Goal: Check status: Check status

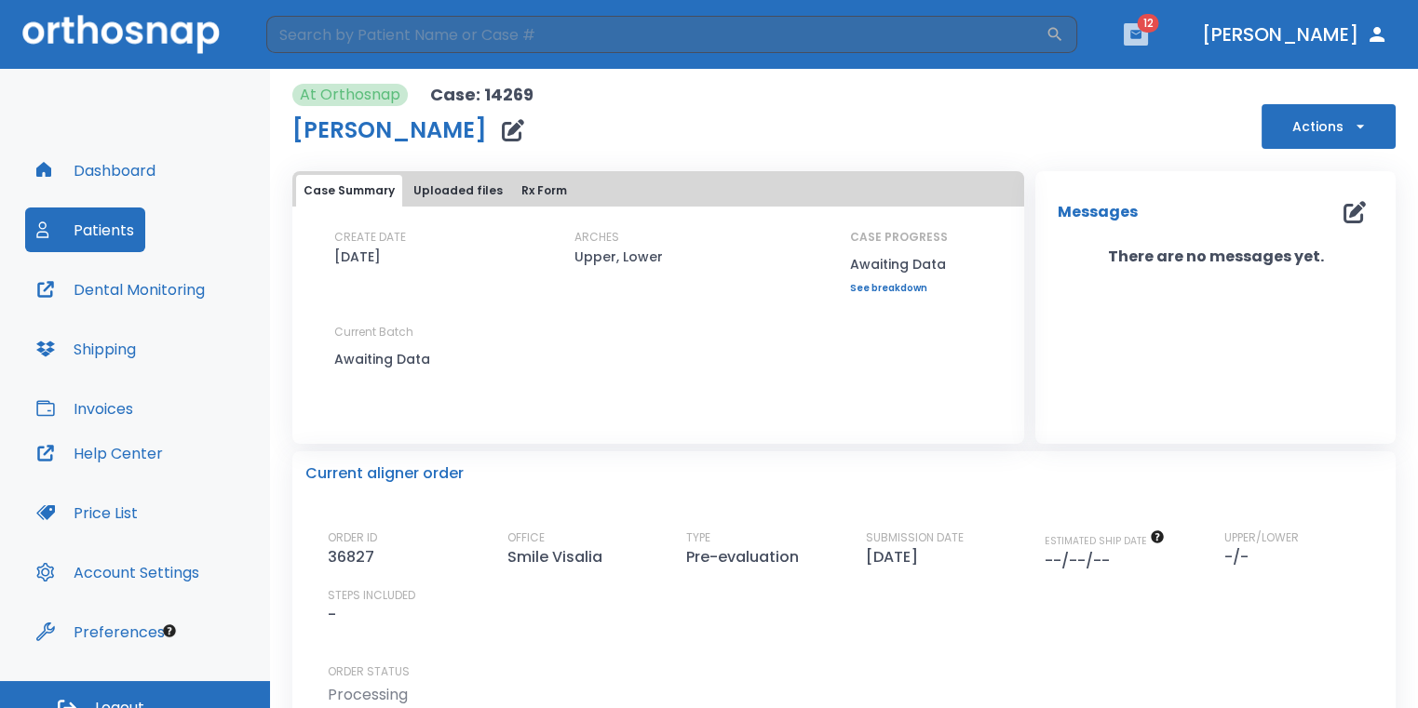
click at [1142, 38] on icon "button" at bounding box center [1135, 34] width 13 height 13
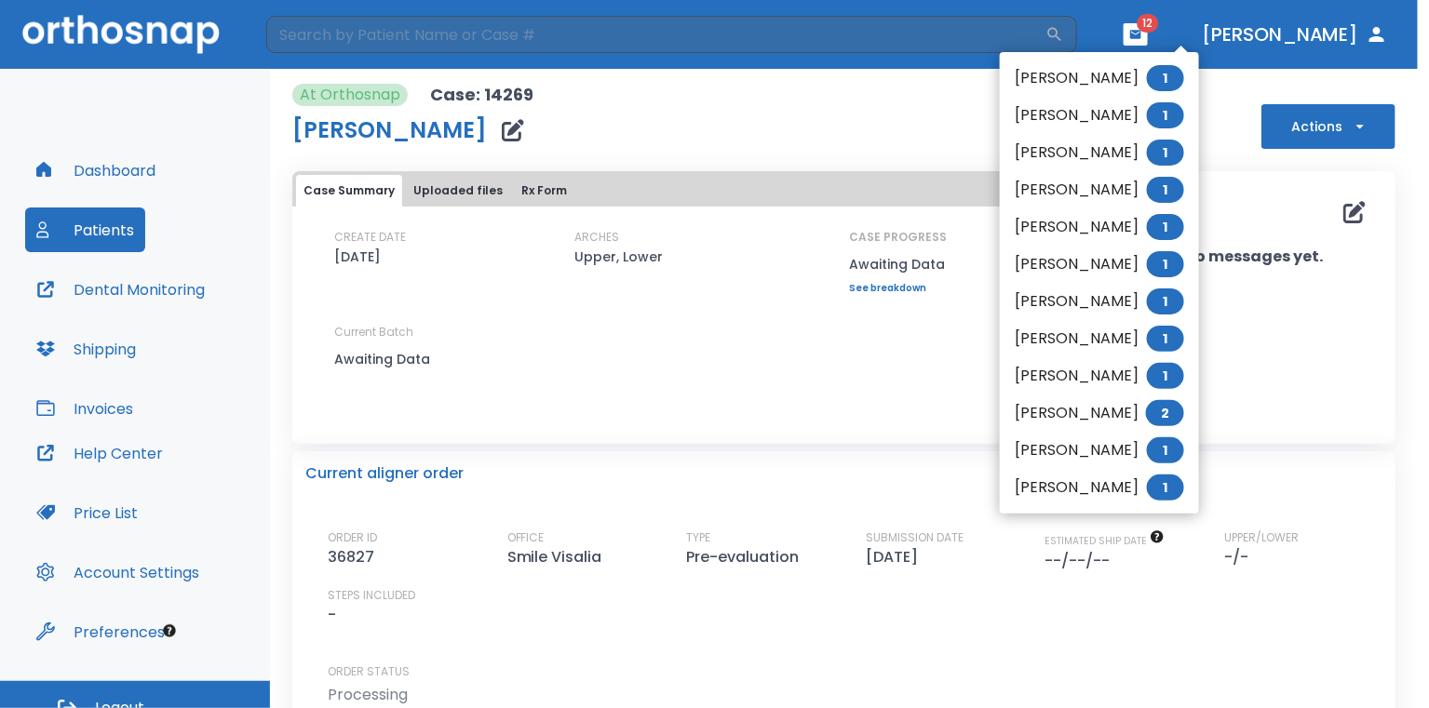
click at [805, 34] on div at bounding box center [714, 354] width 1429 height 708
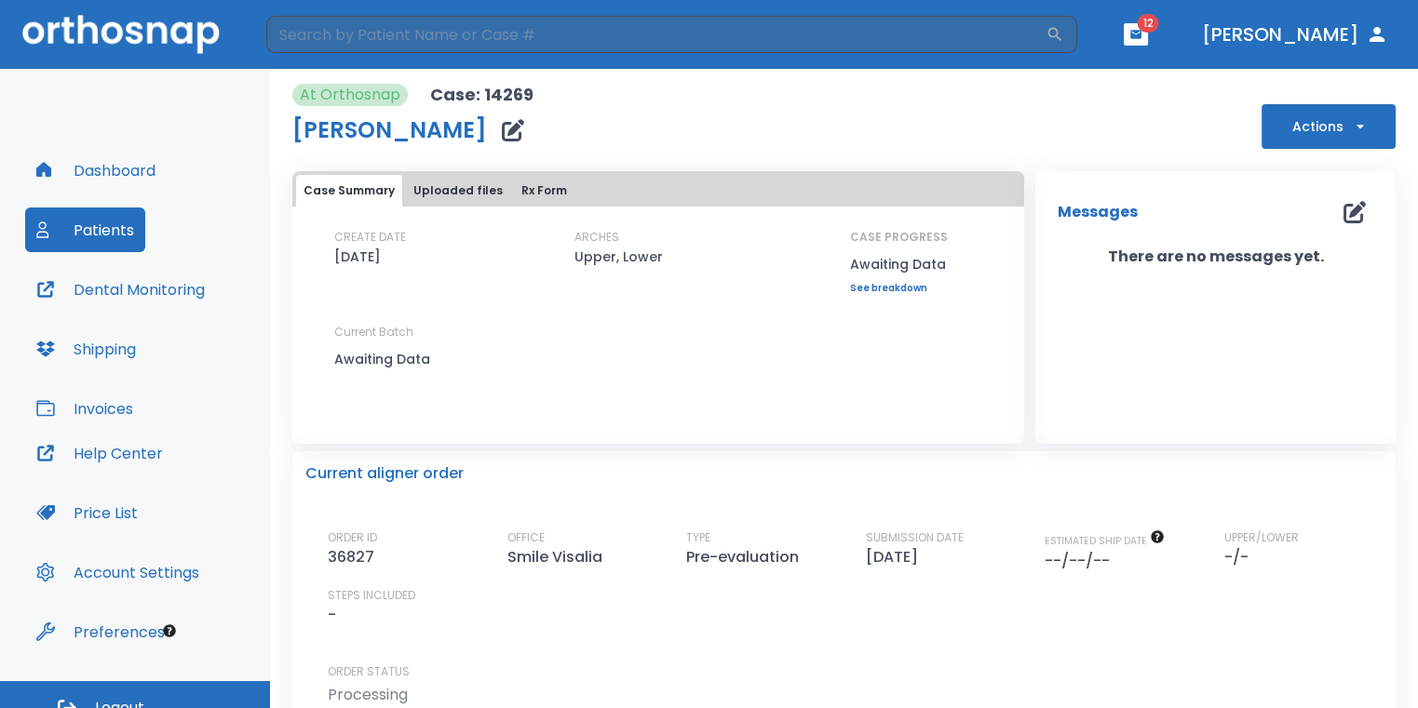
click at [804, 38] on div "[PERSON_NAME] 1 [PERSON_NAME] 1 [PERSON_NAME] 1 [PERSON_NAME] 1 [PERSON_NAME] 1…" at bounding box center [709, 354] width 1418 height 708
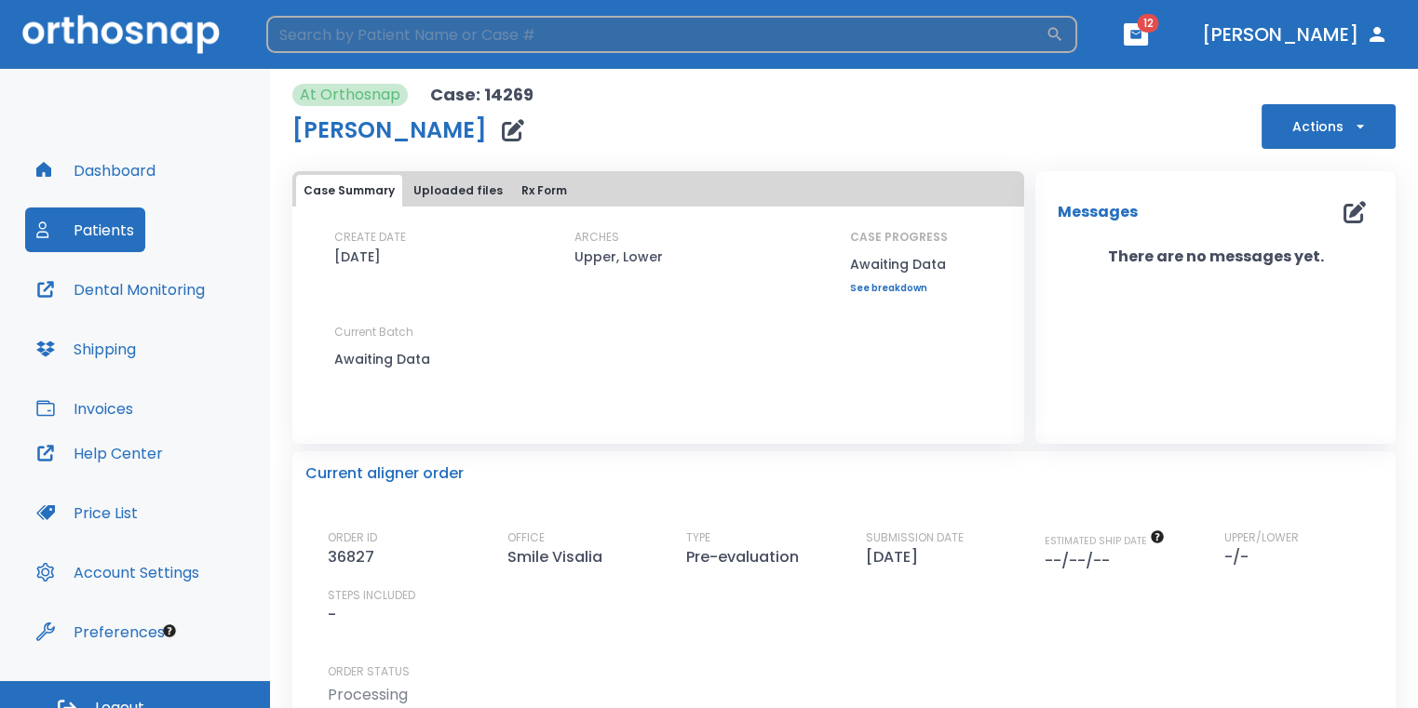
click at [785, 33] on input "search" at bounding box center [655, 34] width 779 height 37
type input "[PERSON_NAME]"
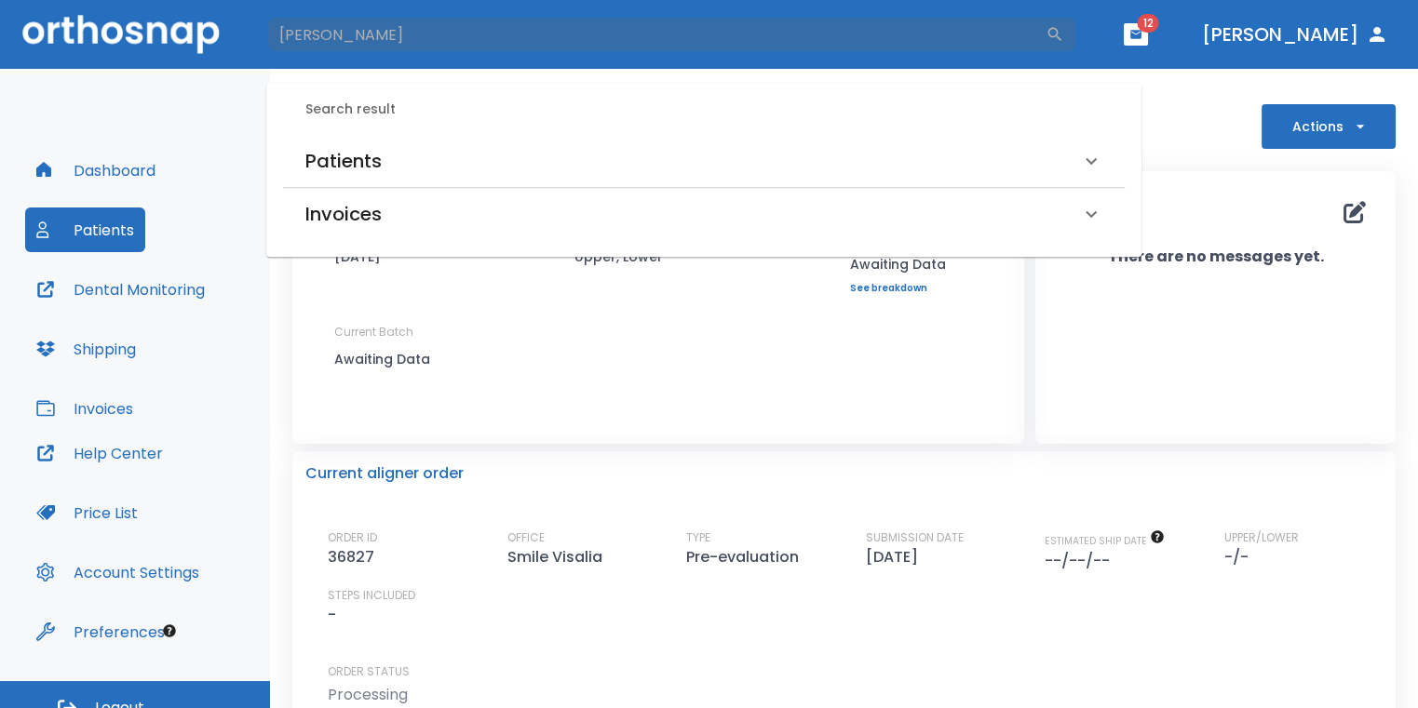
click at [431, 143] on div "Patients" at bounding box center [703, 161] width 841 height 52
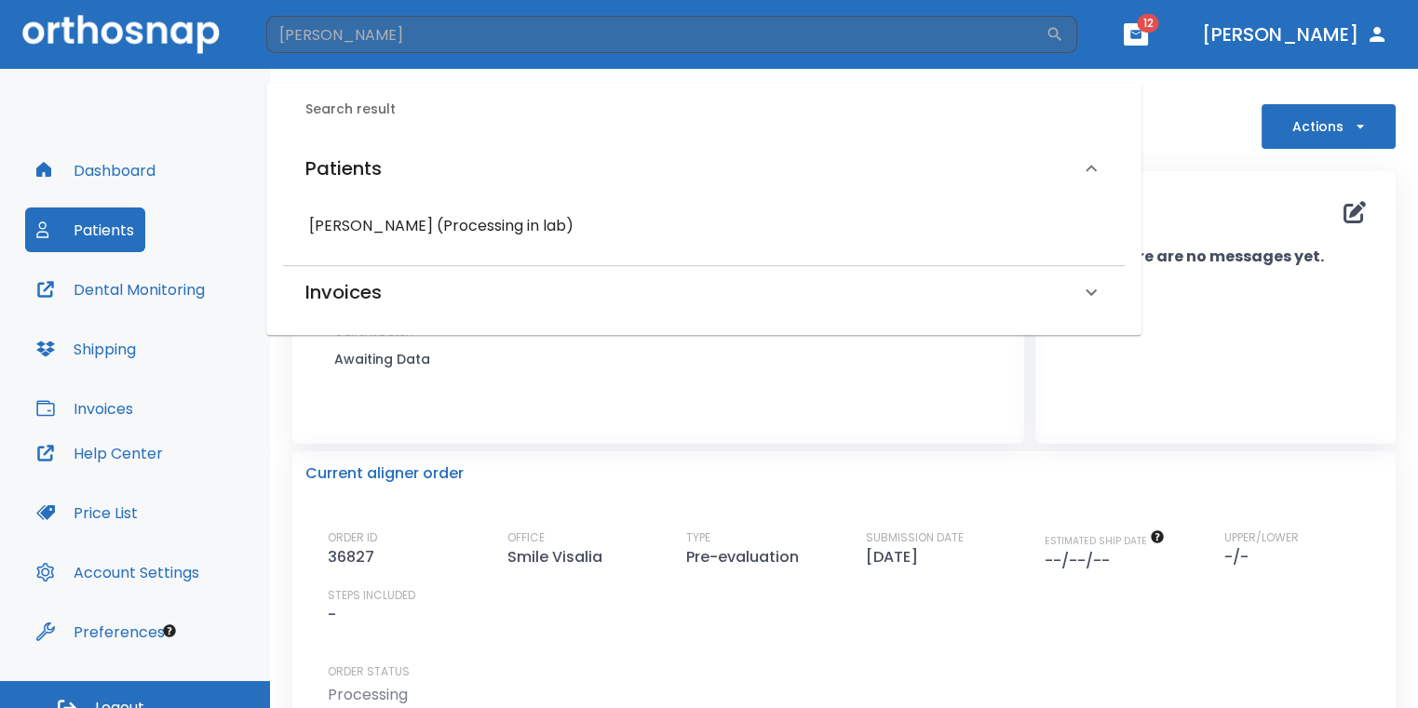
click at [495, 226] on h6 "[PERSON_NAME] (Processing in lab)" at bounding box center [703, 226] width 789 height 26
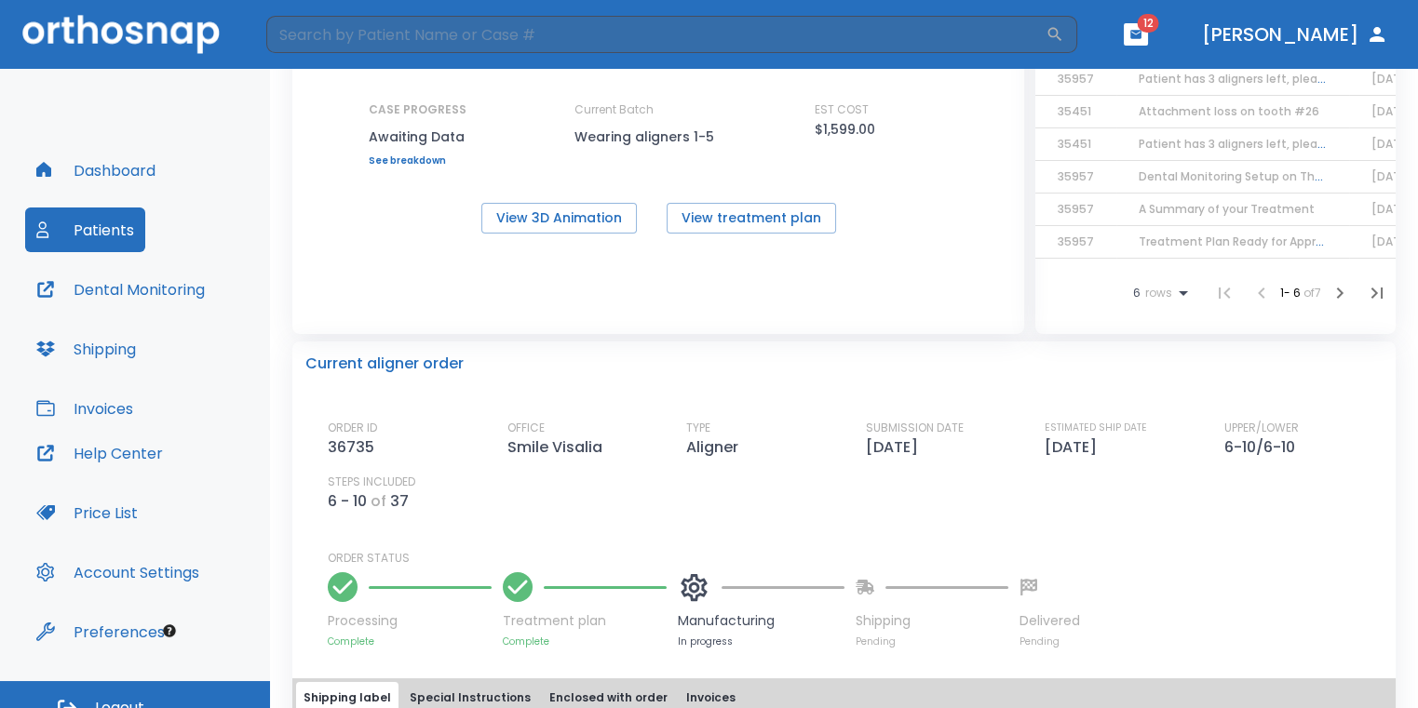
scroll to position [316, 0]
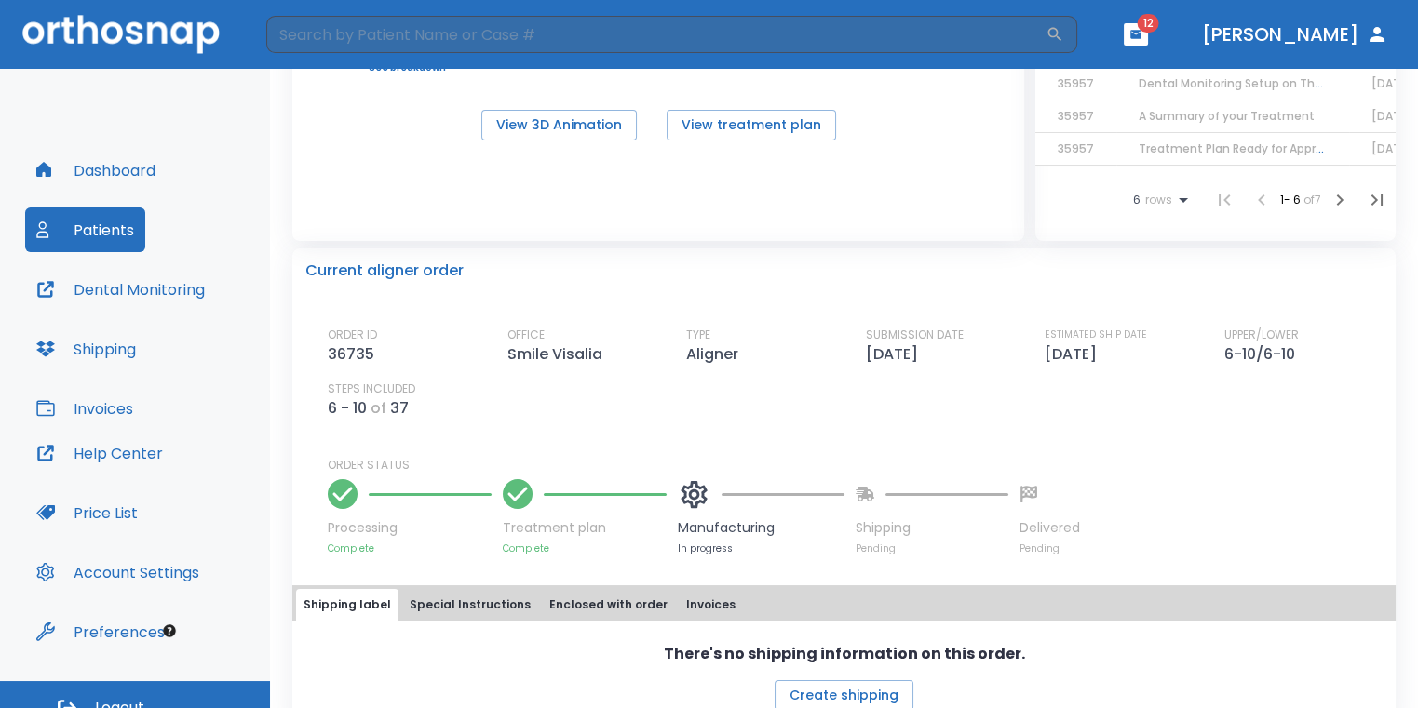
click at [1191, 627] on div "There's no shipping information on this order. Create shipping" at bounding box center [843, 666] width 1103 height 90
click at [1142, 34] on icon "button" at bounding box center [1135, 34] width 13 height 13
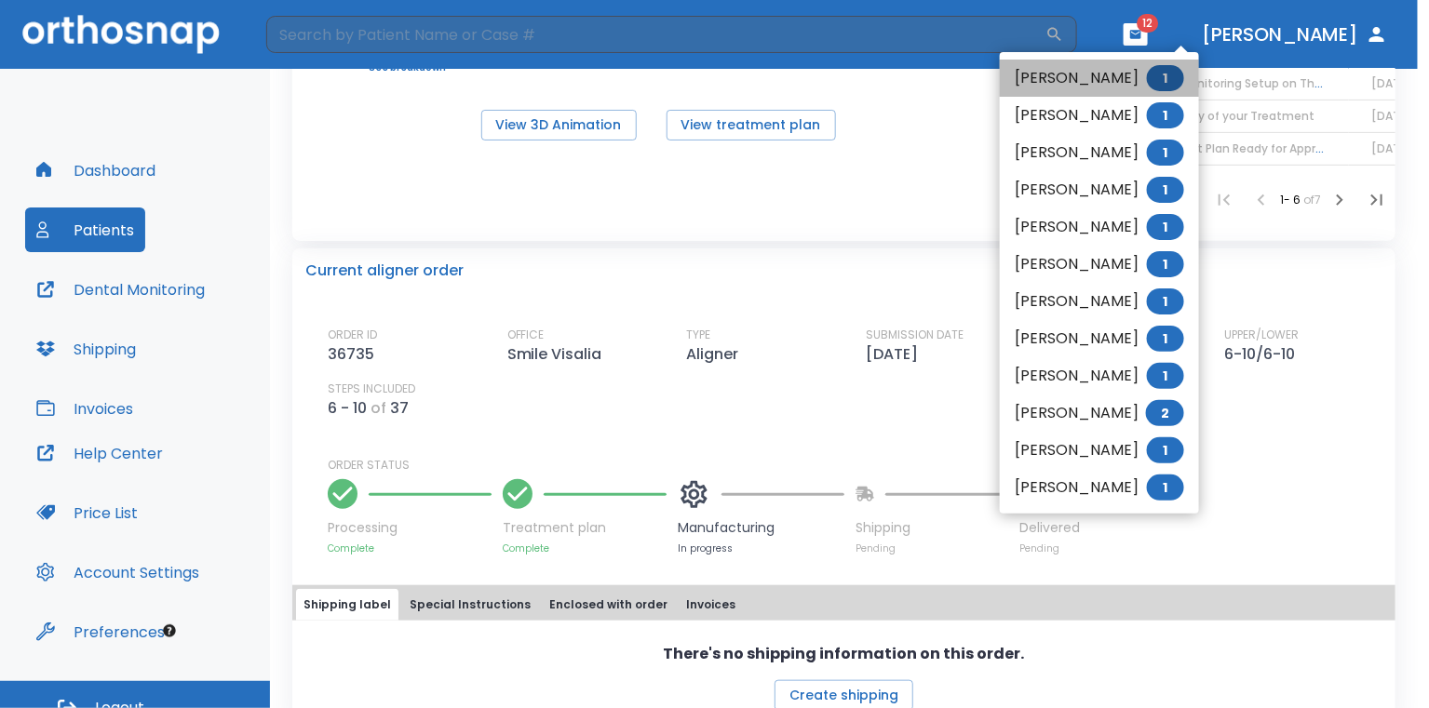
click at [1099, 74] on li "[PERSON_NAME] 1" at bounding box center [1099, 78] width 199 height 37
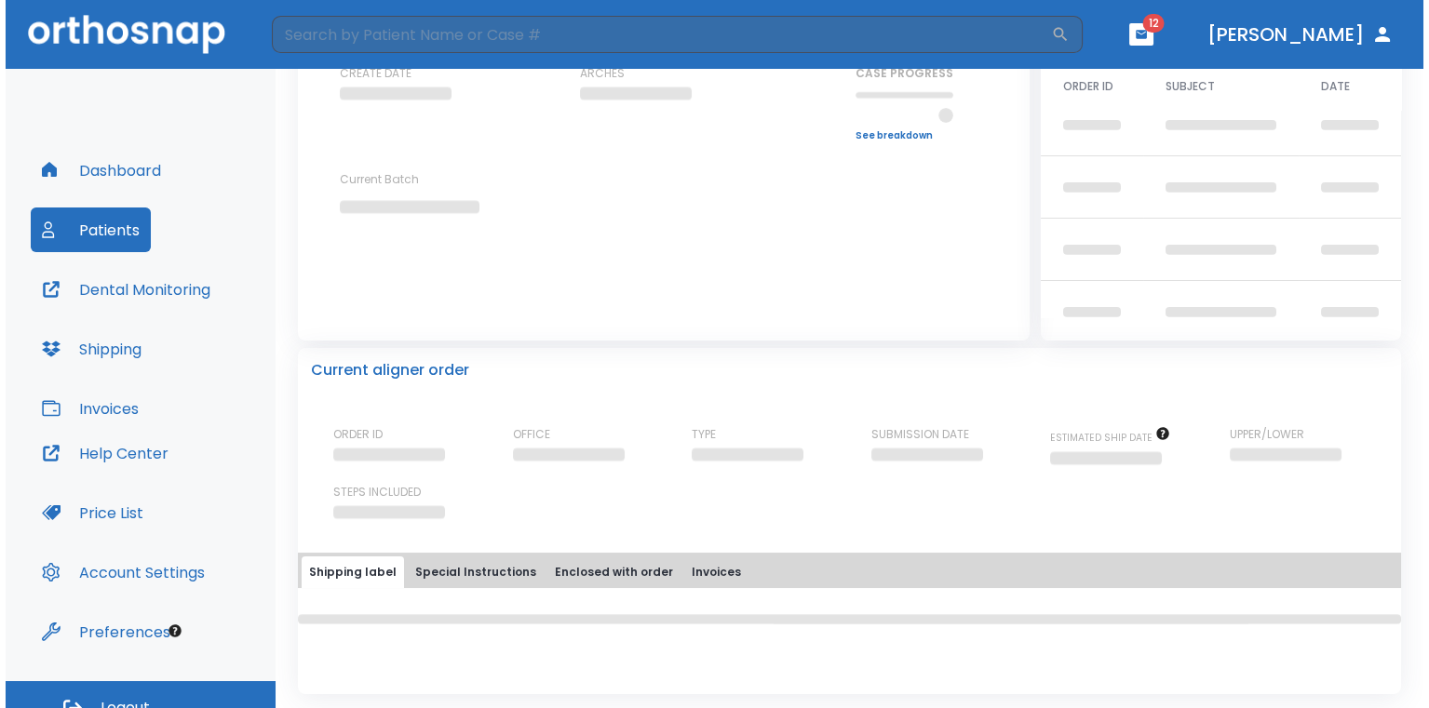
scroll to position [164, 0]
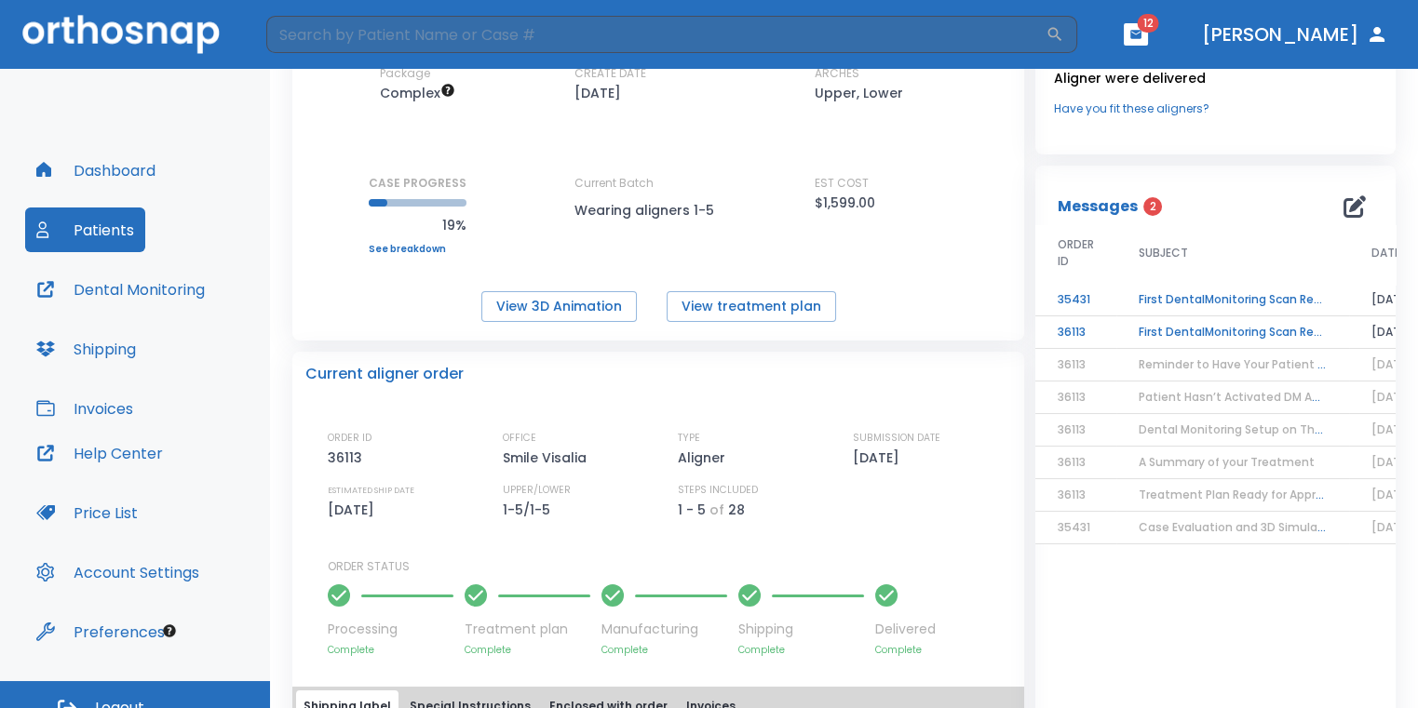
click at [1158, 337] on td "First DentalMonitoring Scan Review!" at bounding box center [1232, 332] width 233 height 33
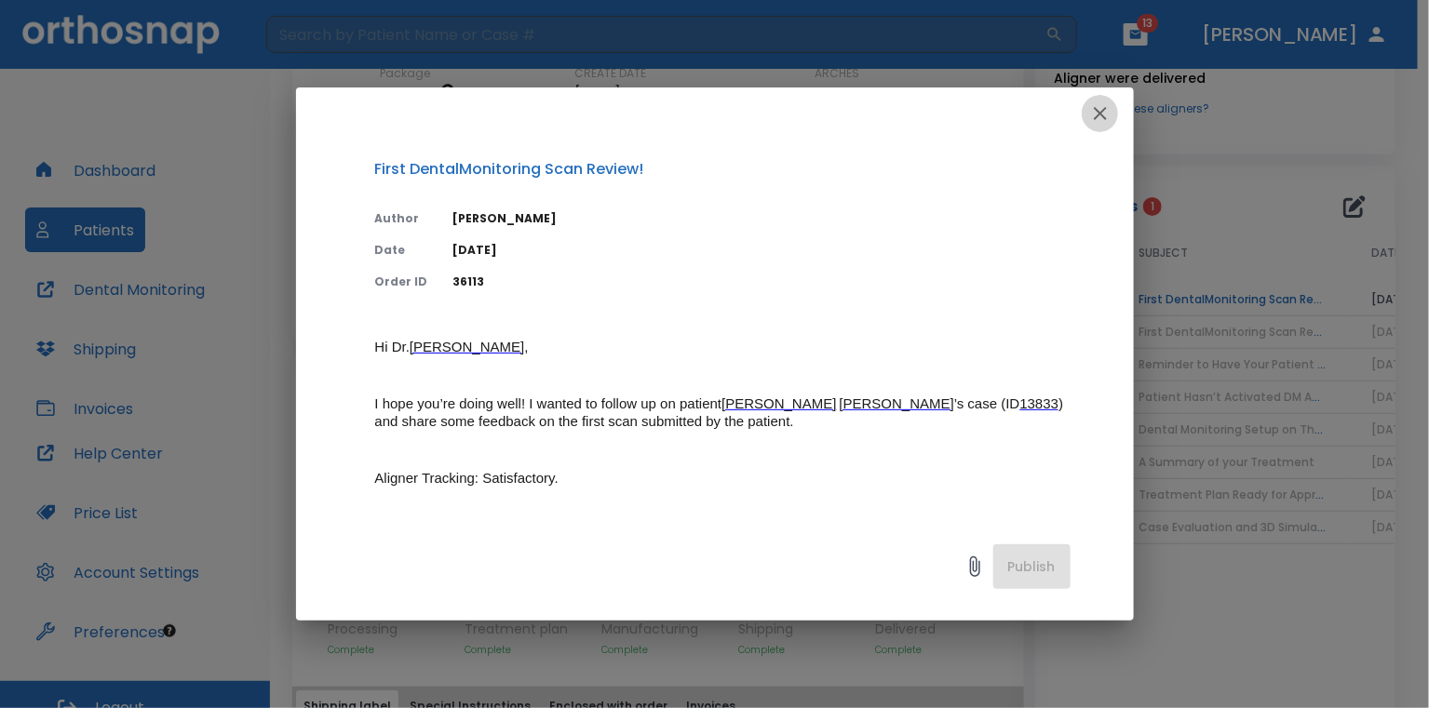
click at [1105, 115] on icon "button" at bounding box center [1100, 113] width 22 height 22
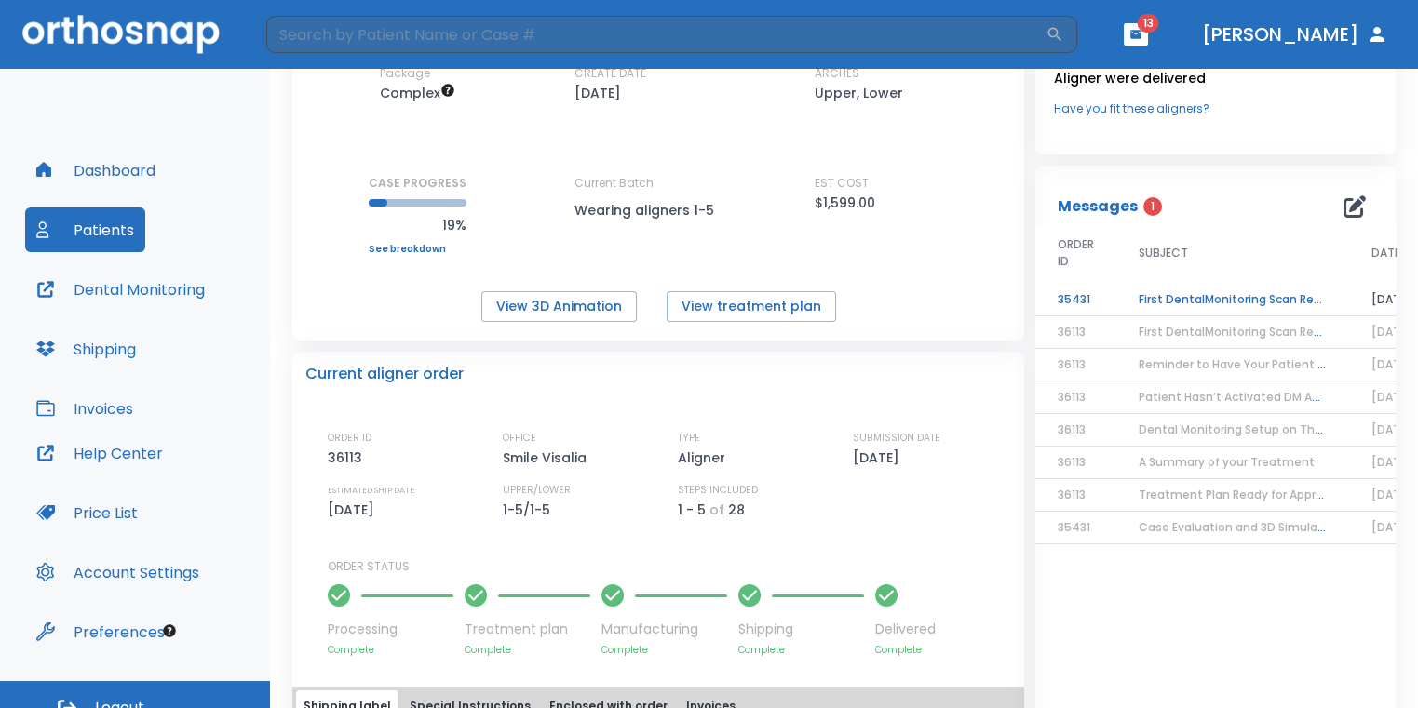
click at [1127, 300] on td "First DentalMonitoring Scan Review!" at bounding box center [1232, 300] width 233 height 33
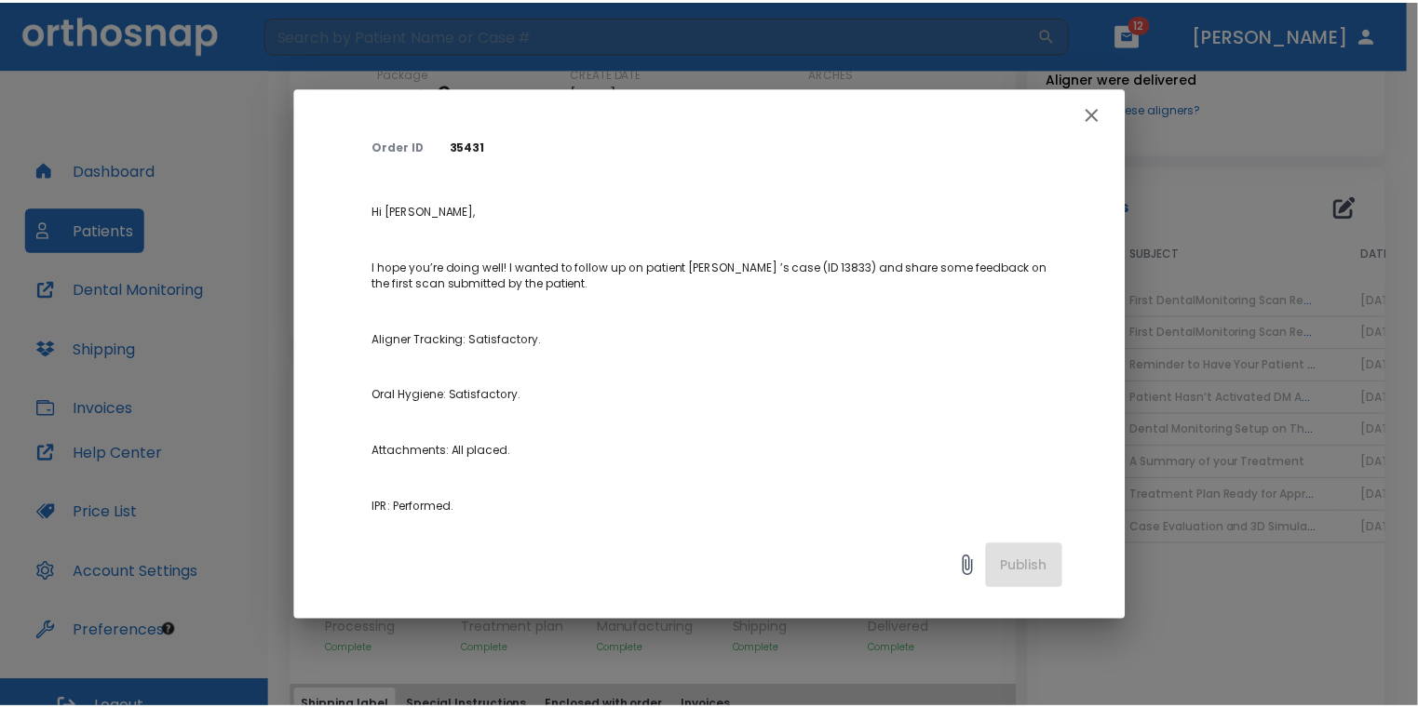
scroll to position [0, 0]
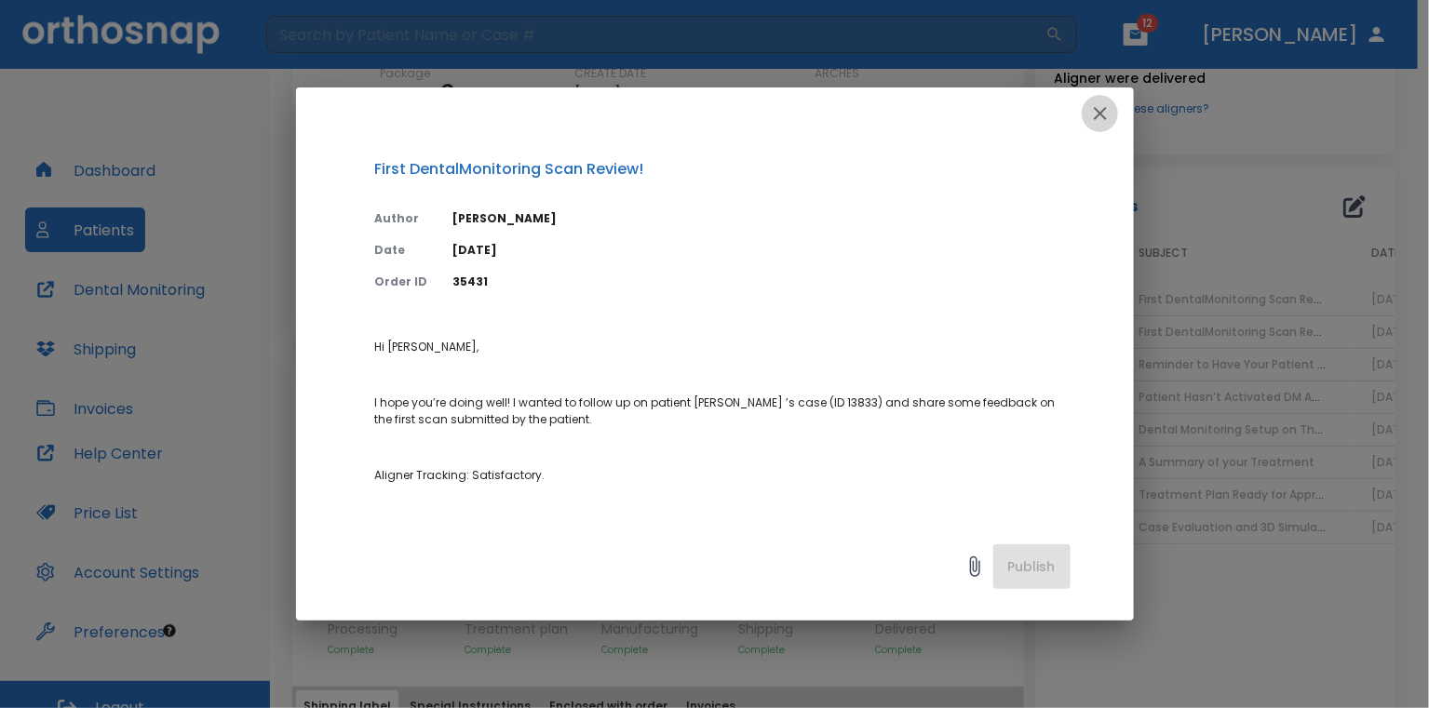
click at [1102, 110] on icon "button" at bounding box center [1100, 113] width 13 height 13
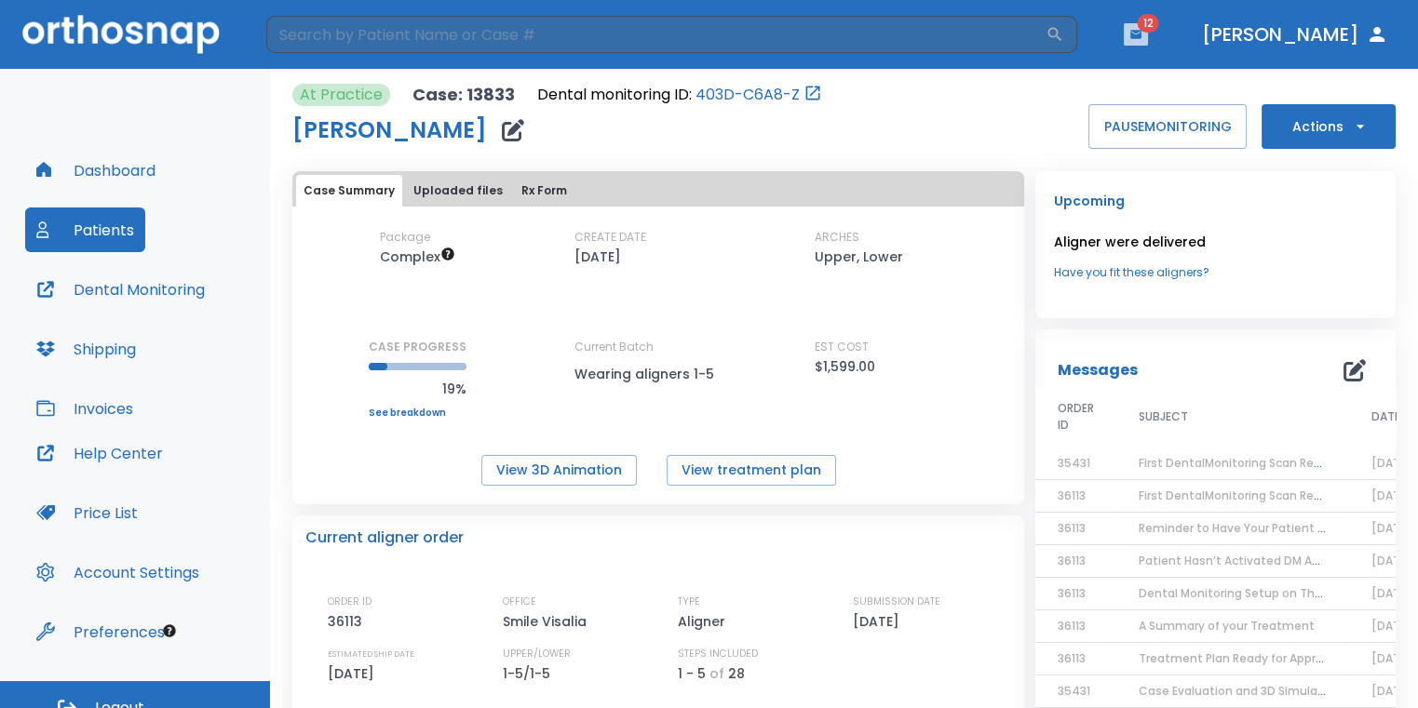
click at [1141, 36] on icon "button" at bounding box center [1135, 34] width 11 height 8
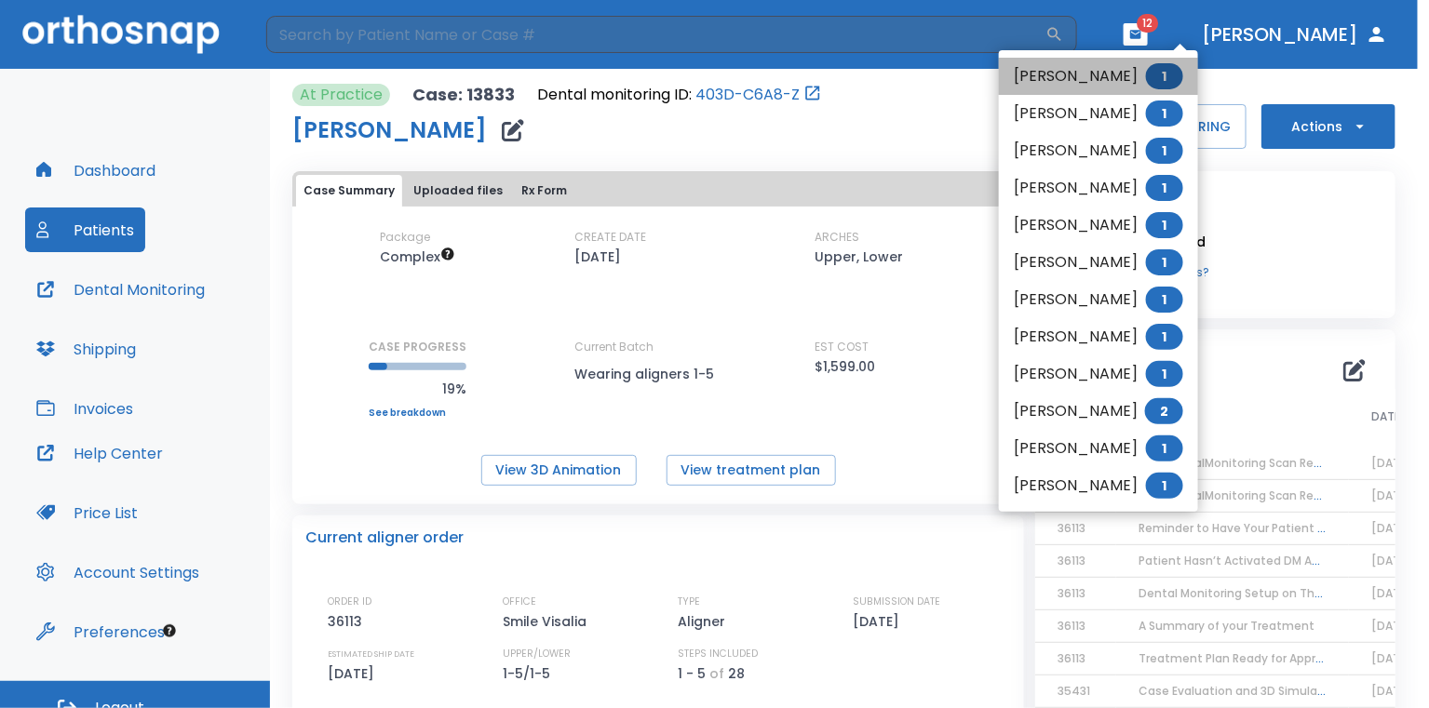
click at [1132, 76] on li "[PERSON_NAME] 1" at bounding box center [1098, 76] width 199 height 37
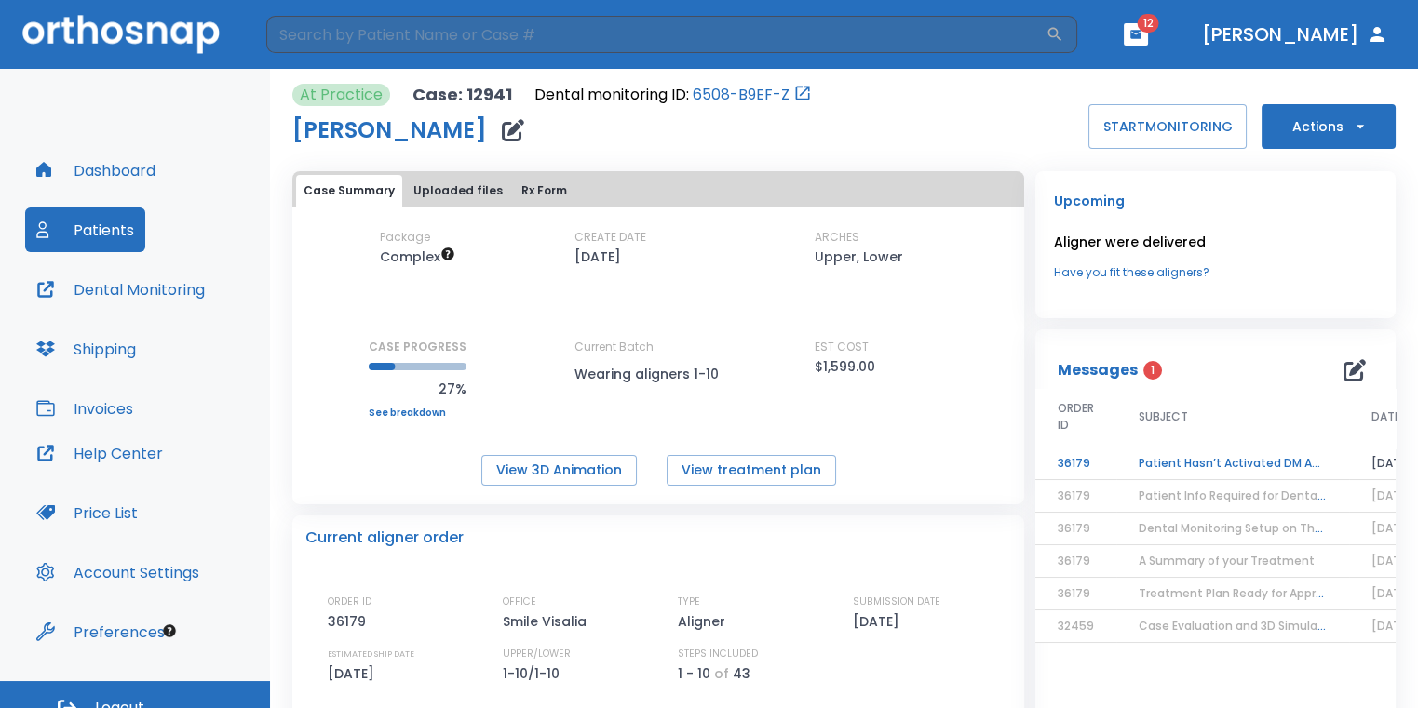
click at [1182, 457] on td "Patient Hasn’t Activated DM App yet!" at bounding box center [1232, 464] width 233 height 33
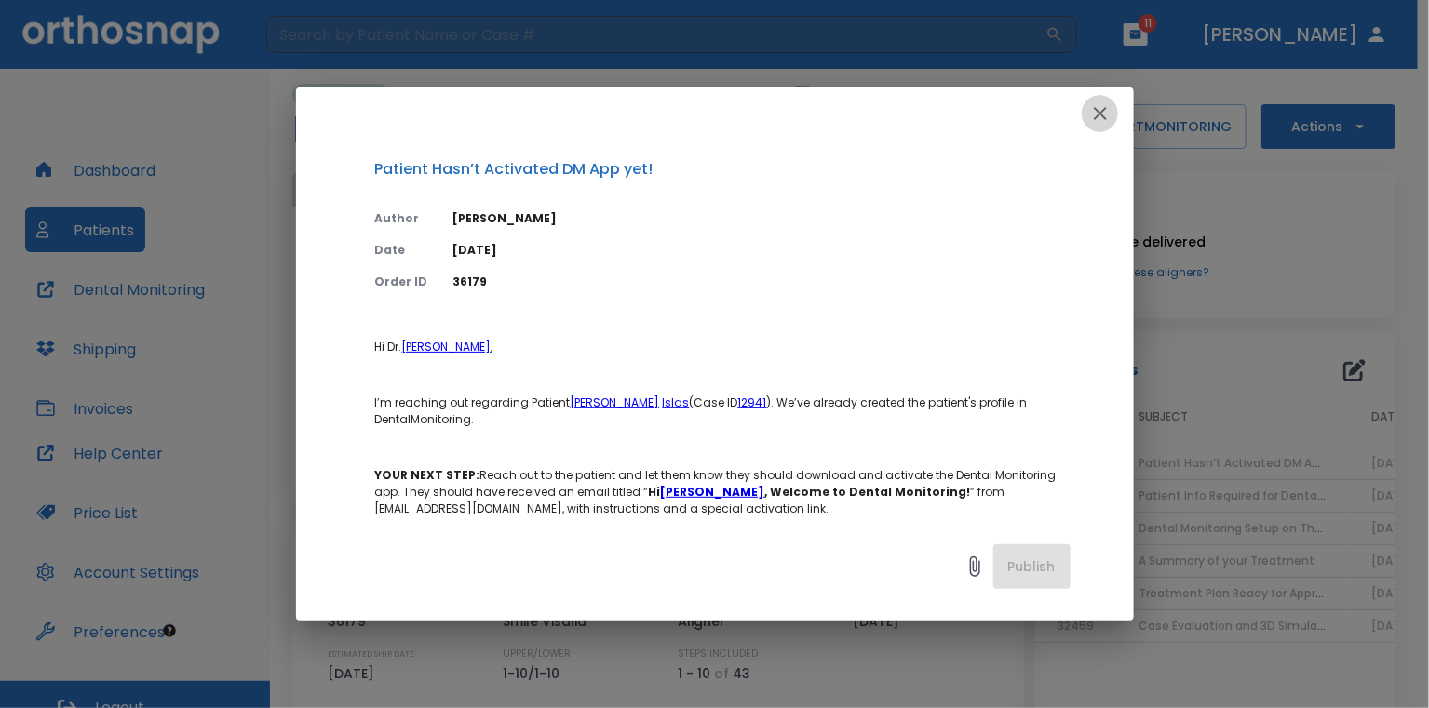
click at [1100, 109] on icon "button" at bounding box center [1100, 113] width 22 height 22
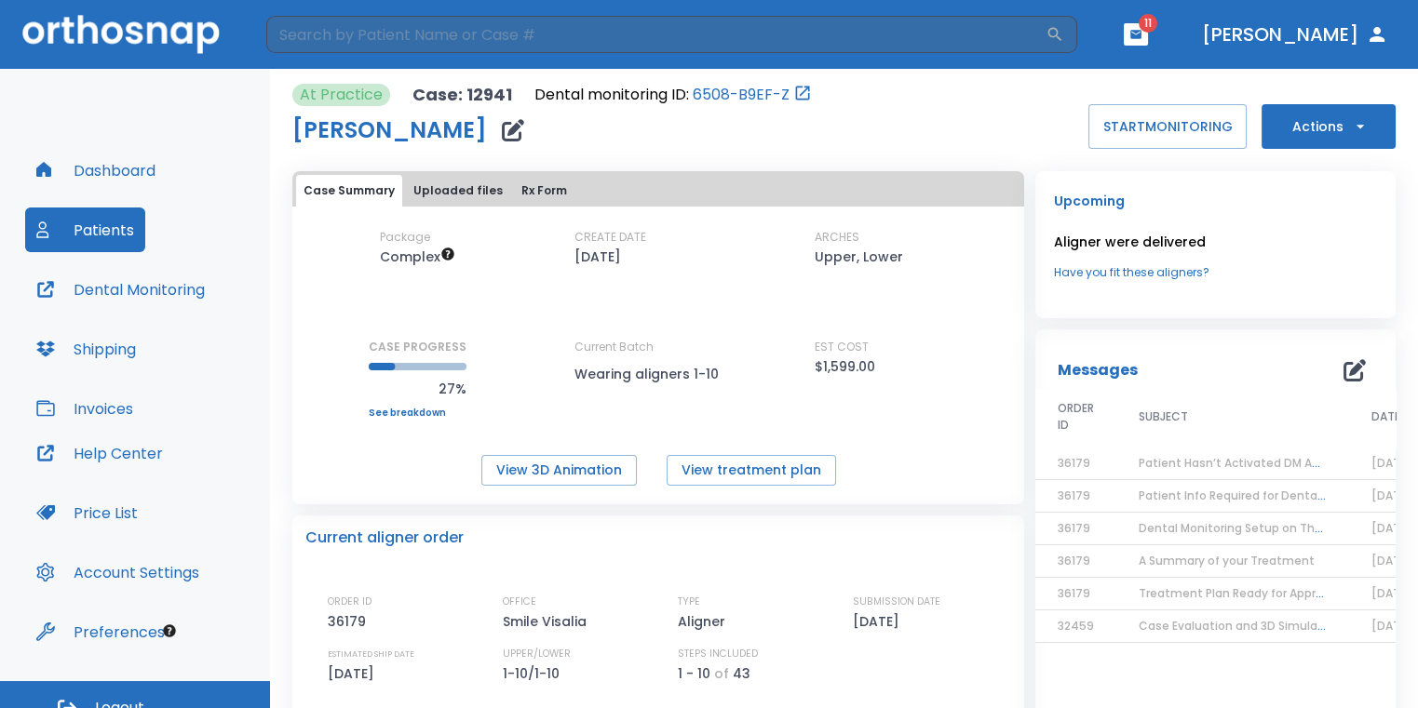
click at [1191, 47] on header "​ 11 [PERSON_NAME]" at bounding box center [709, 34] width 1418 height 69
click at [1148, 42] on button "button" at bounding box center [1136, 34] width 24 height 22
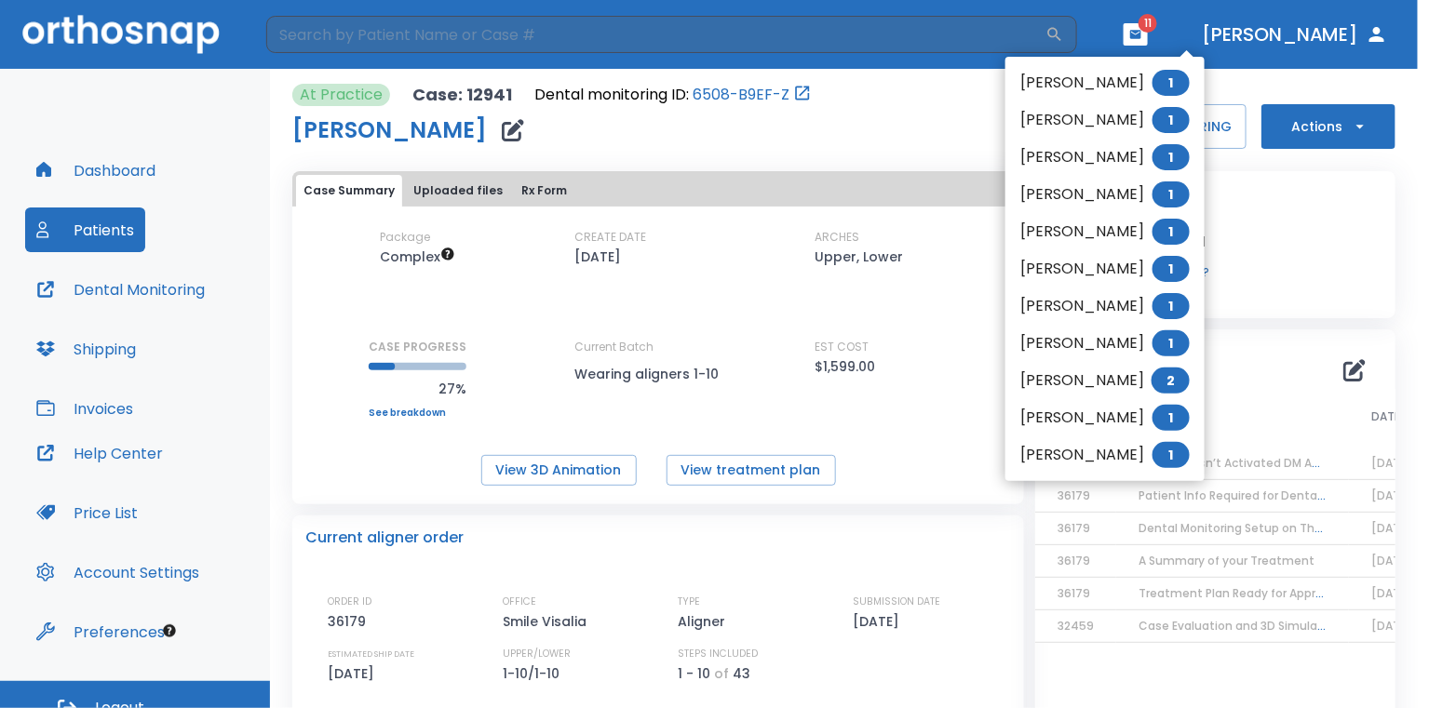
click at [1131, 76] on li "[PERSON_NAME] 1" at bounding box center [1104, 82] width 199 height 37
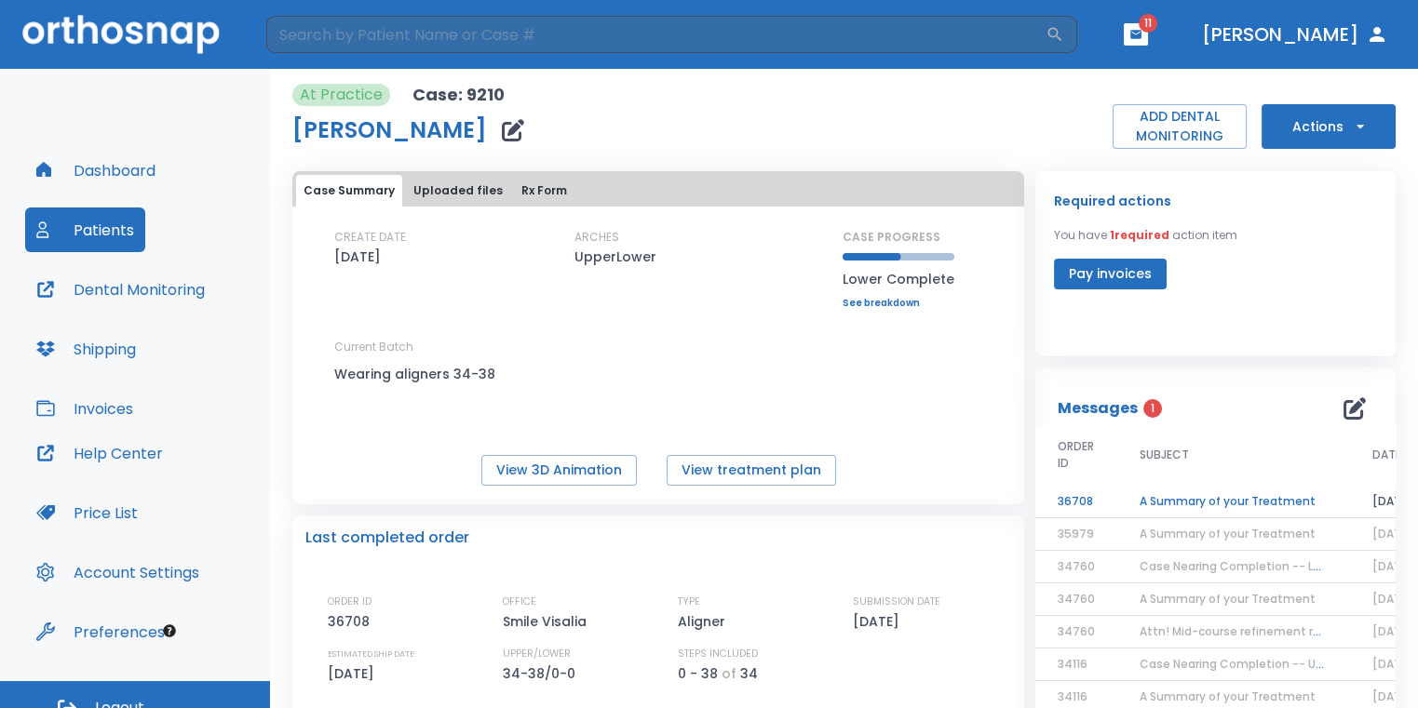
click at [1123, 495] on td "A Summary of your Treatment" at bounding box center [1233, 502] width 233 height 33
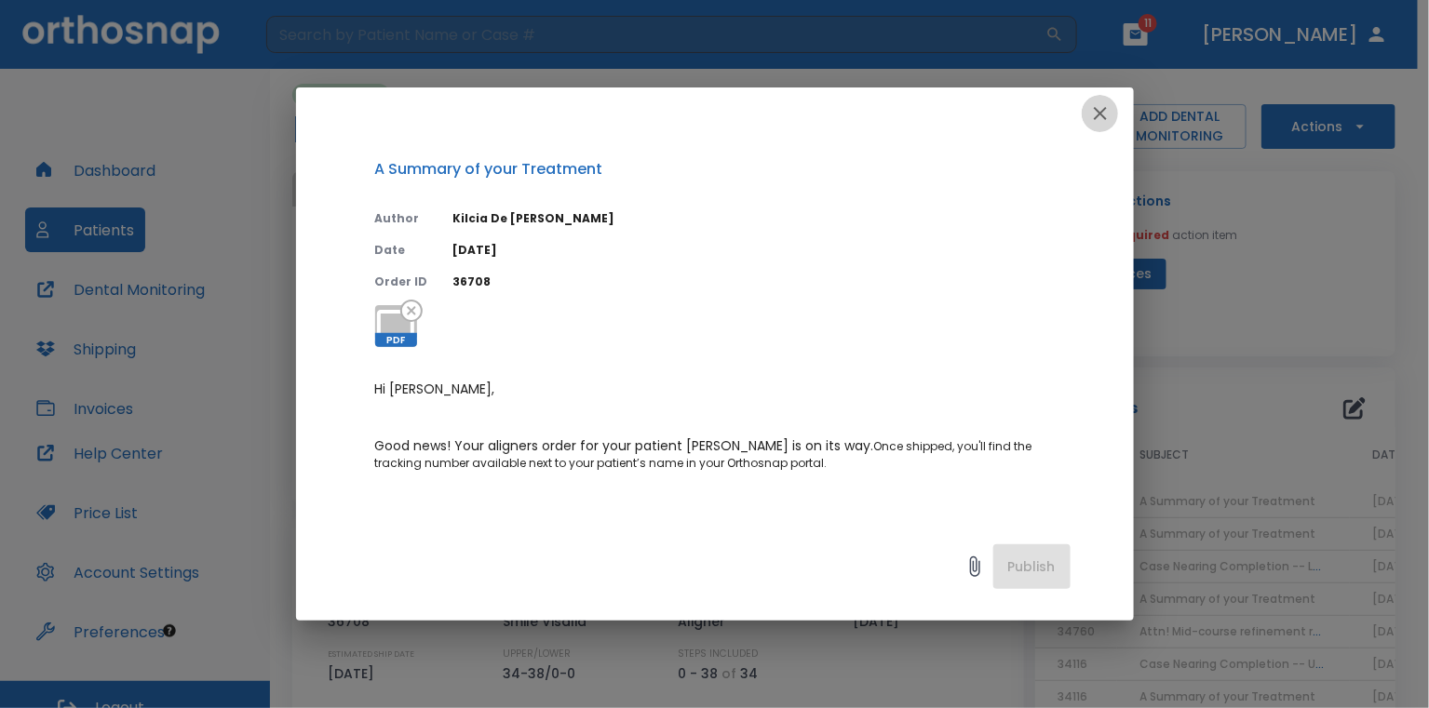
click at [1086, 114] on button "button" at bounding box center [1100, 113] width 37 height 37
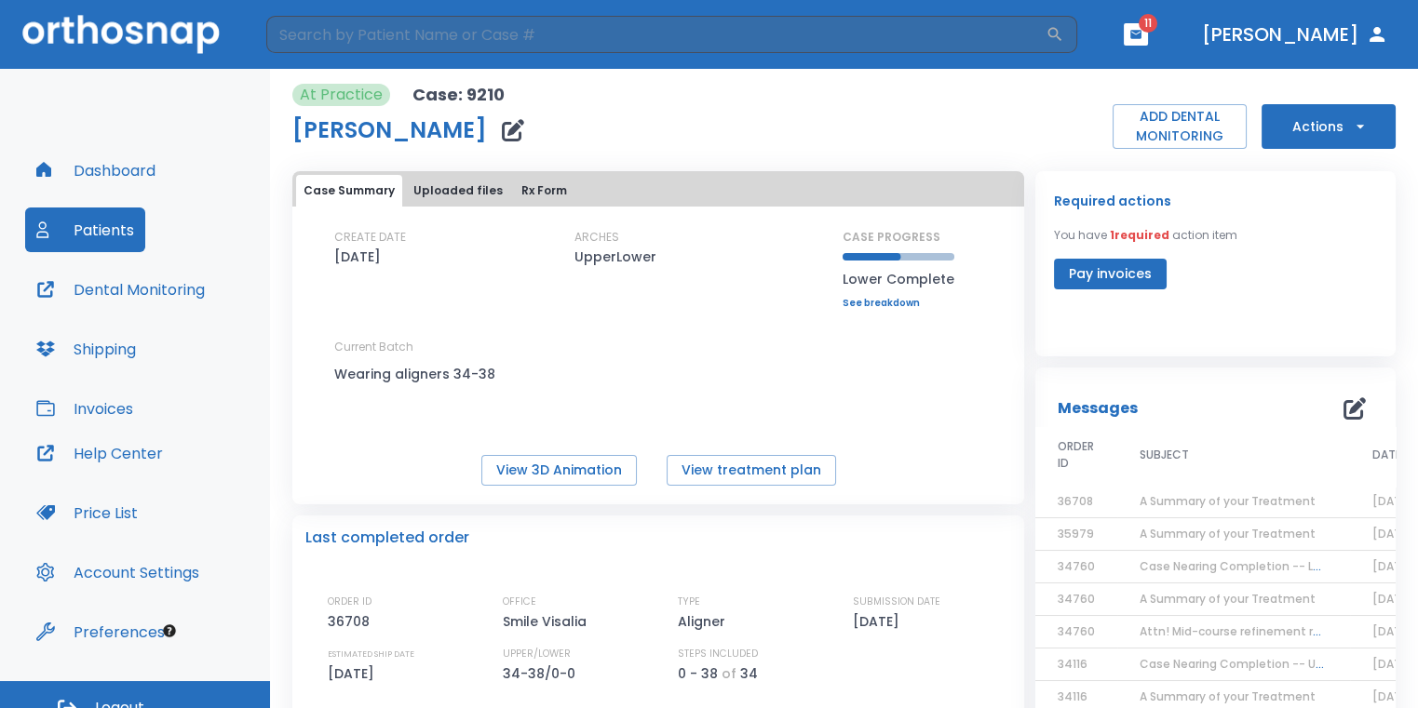
click at [1148, 42] on button "button" at bounding box center [1136, 34] width 24 height 22
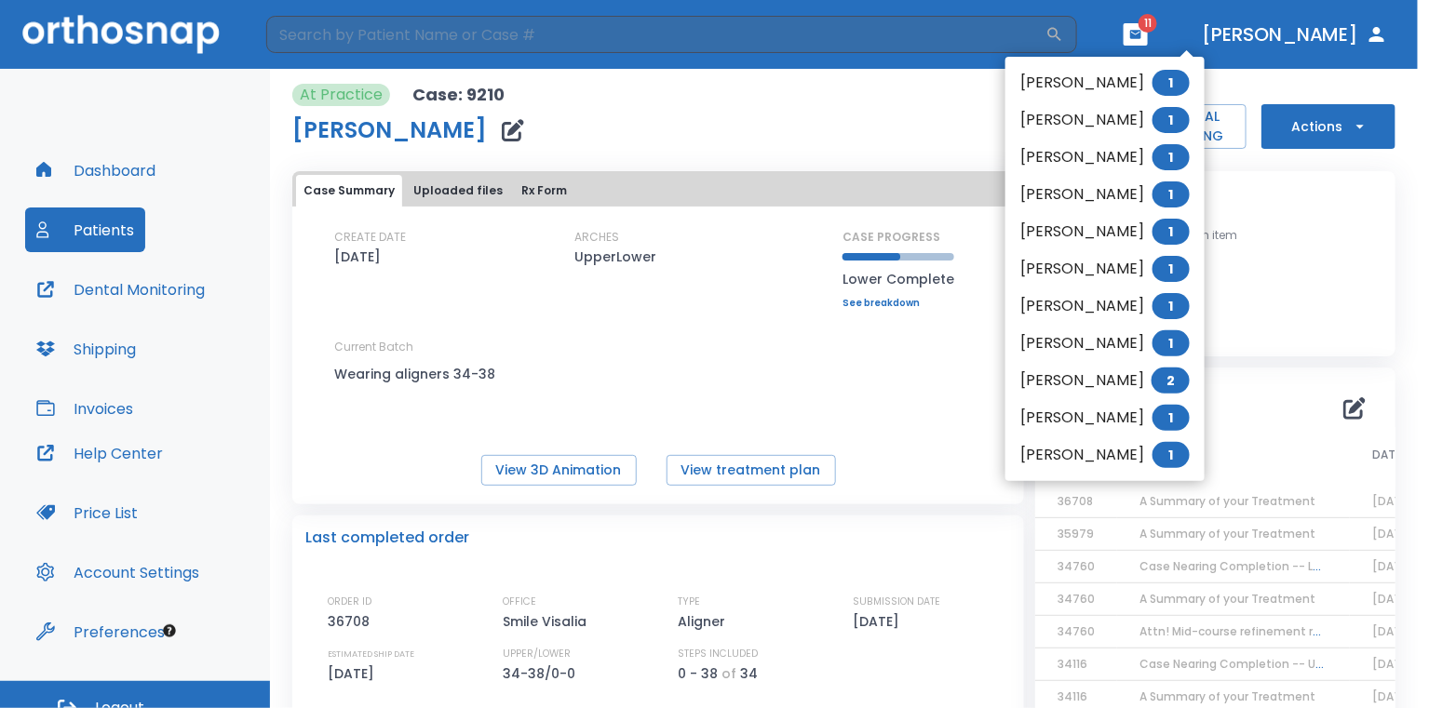
click at [1116, 88] on li "[PERSON_NAME] 1" at bounding box center [1104, 82] width 199 height 37
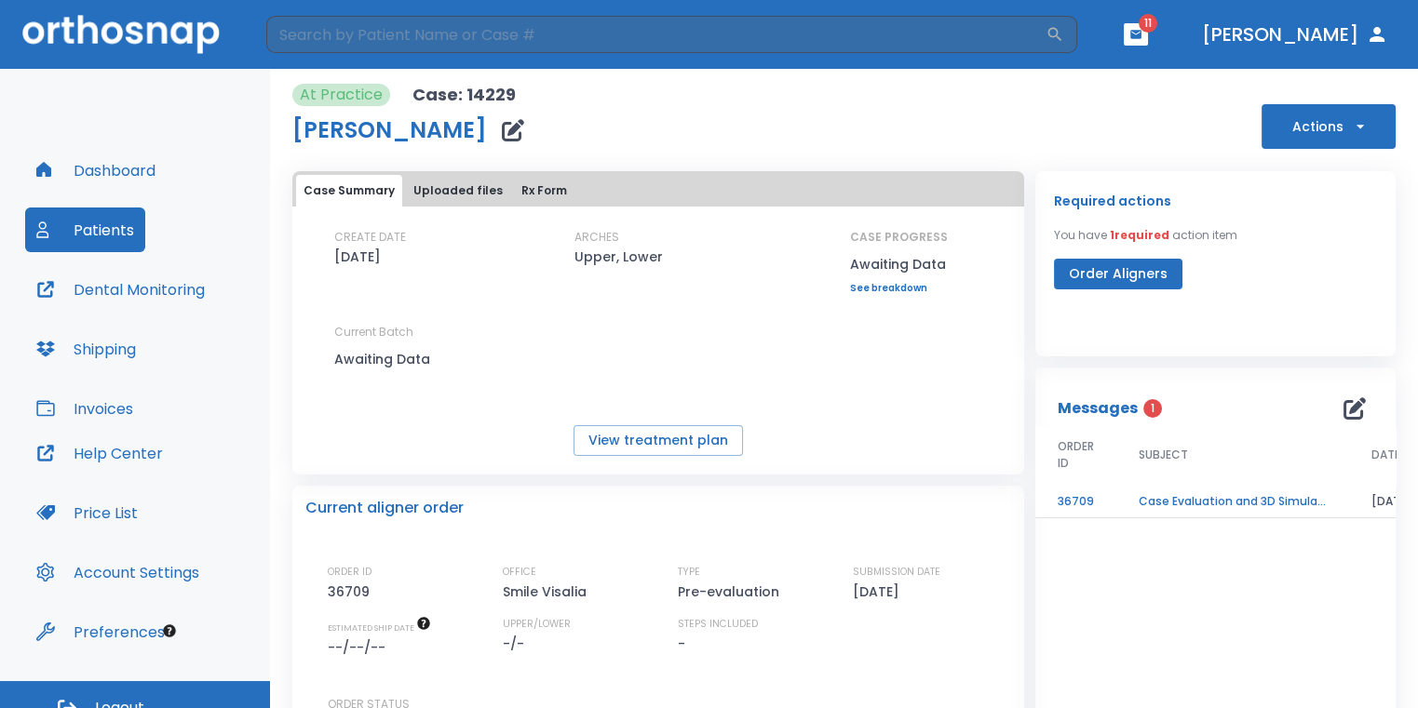
click at [1295, 498] on td "Case Evaluation and 3D Simulation Ready" at bounding box center [1232, 502] width 233 height 33
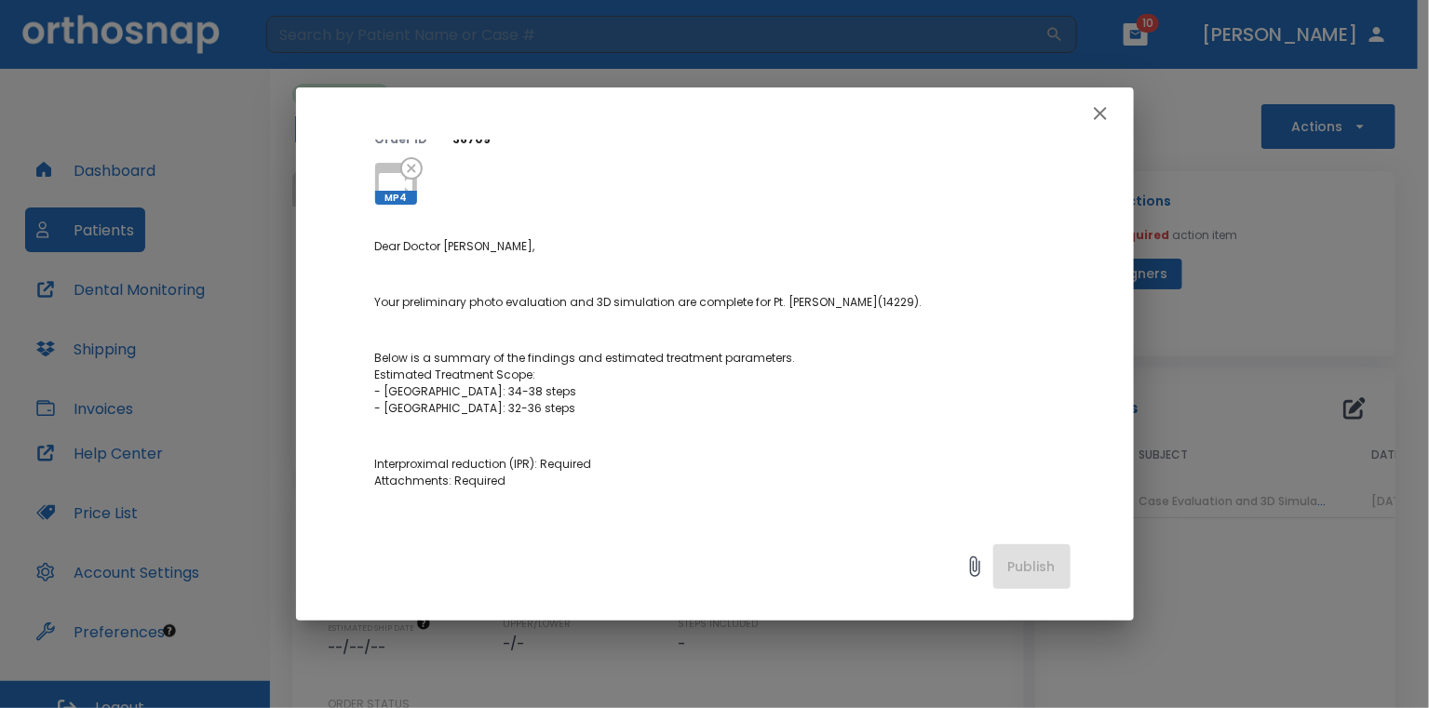
scroll to position [465, 0]
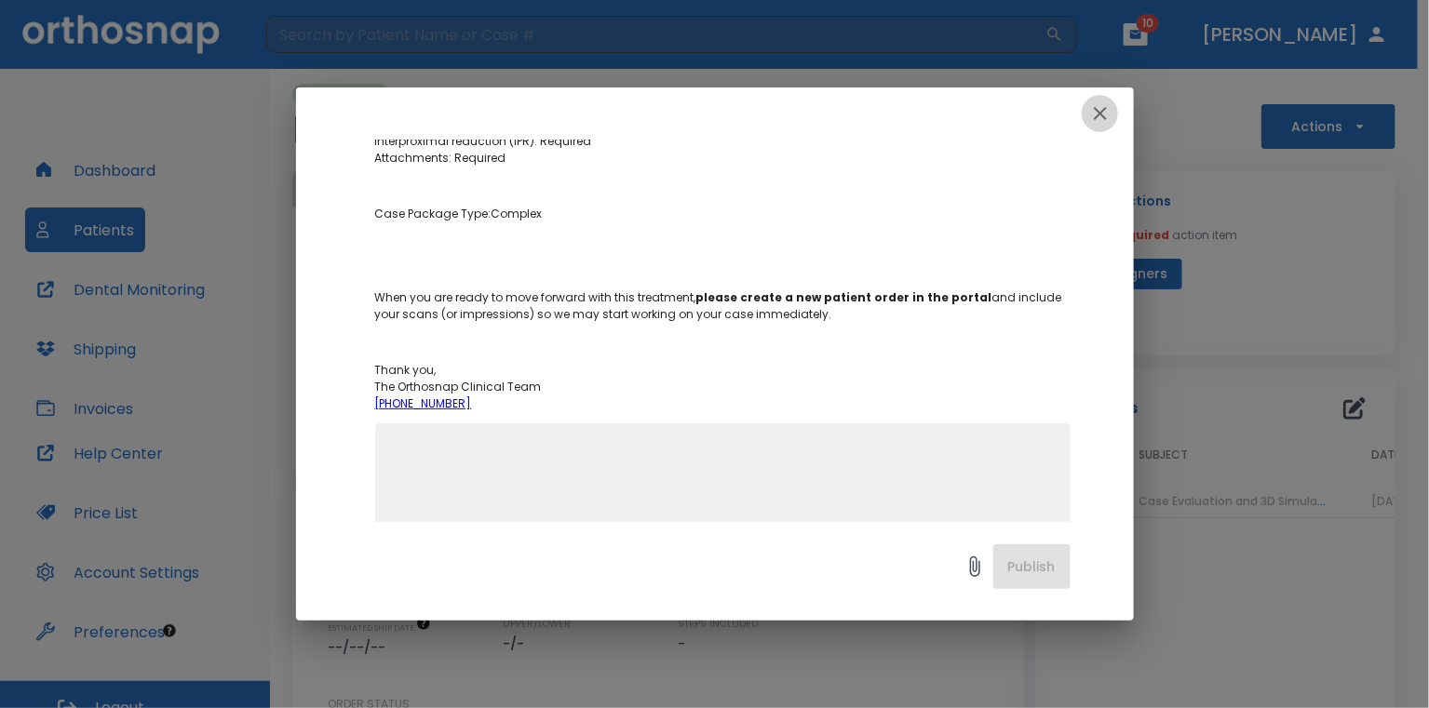
click at [1087, 108] on button "button" at bounding box center [1100, 113] width 37 height 37
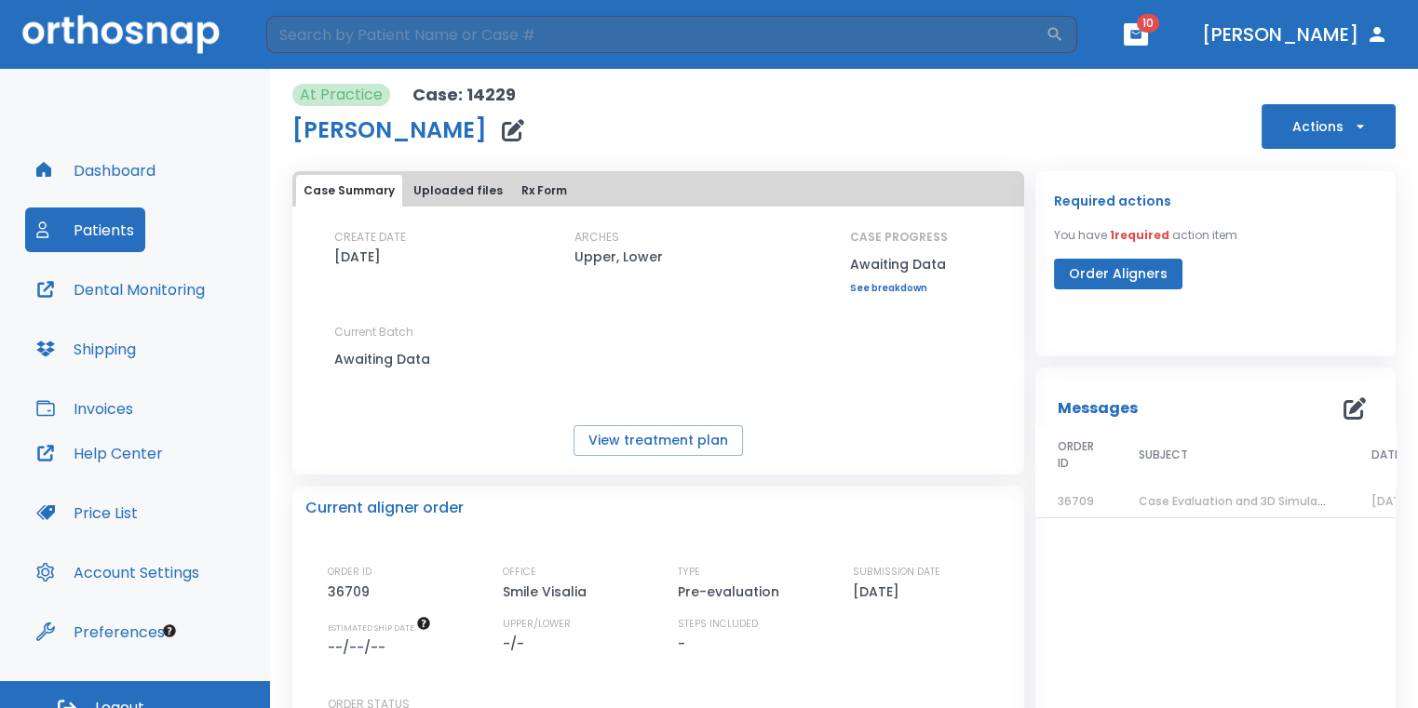
click at [1184, 41] on header "​ 10 [PERSON_NAME]" at bounding box center [709, 34] width 1418 height 69
click at [1148, 41] on button "button" at bounding box center [1136, 34] width 24 height 22
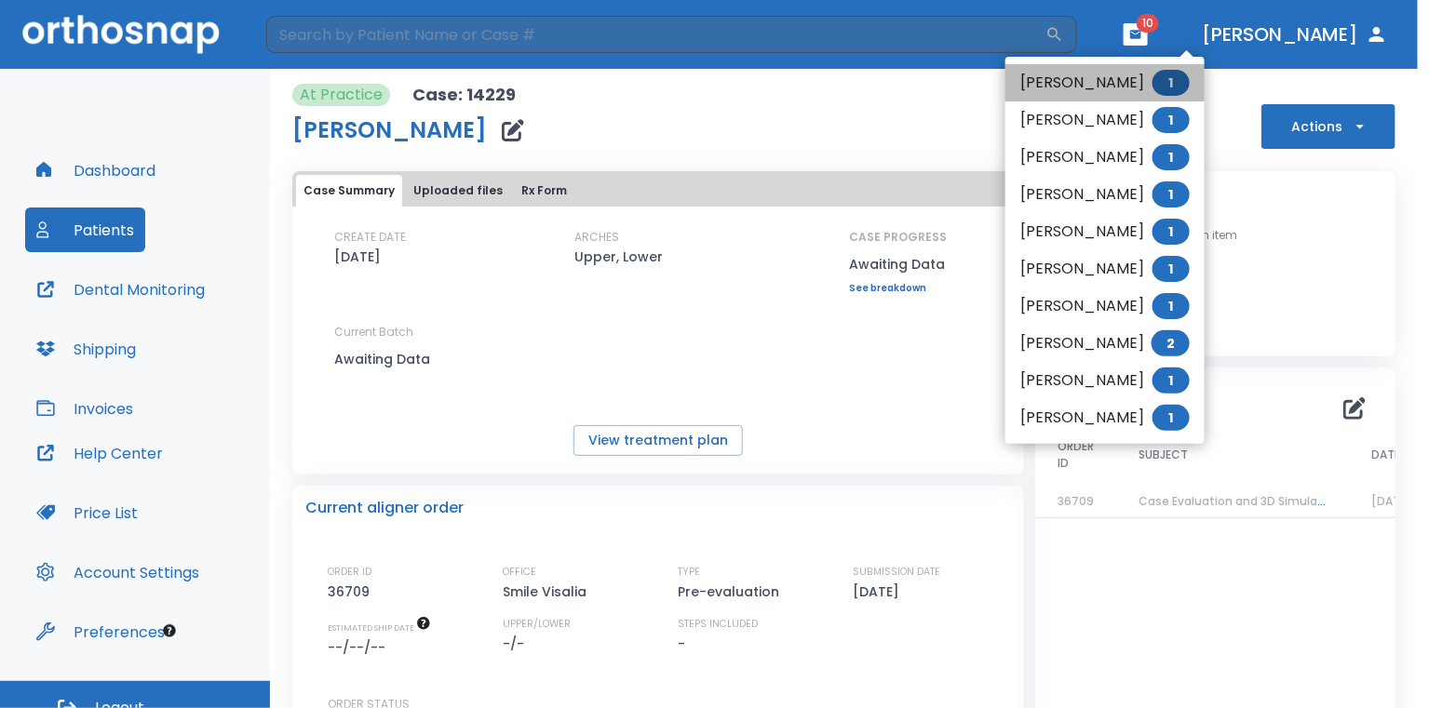
click at [1087, 74] on li "[PERSON_NAME] 1" at bounding box center [1104, 82] width 199 height 37
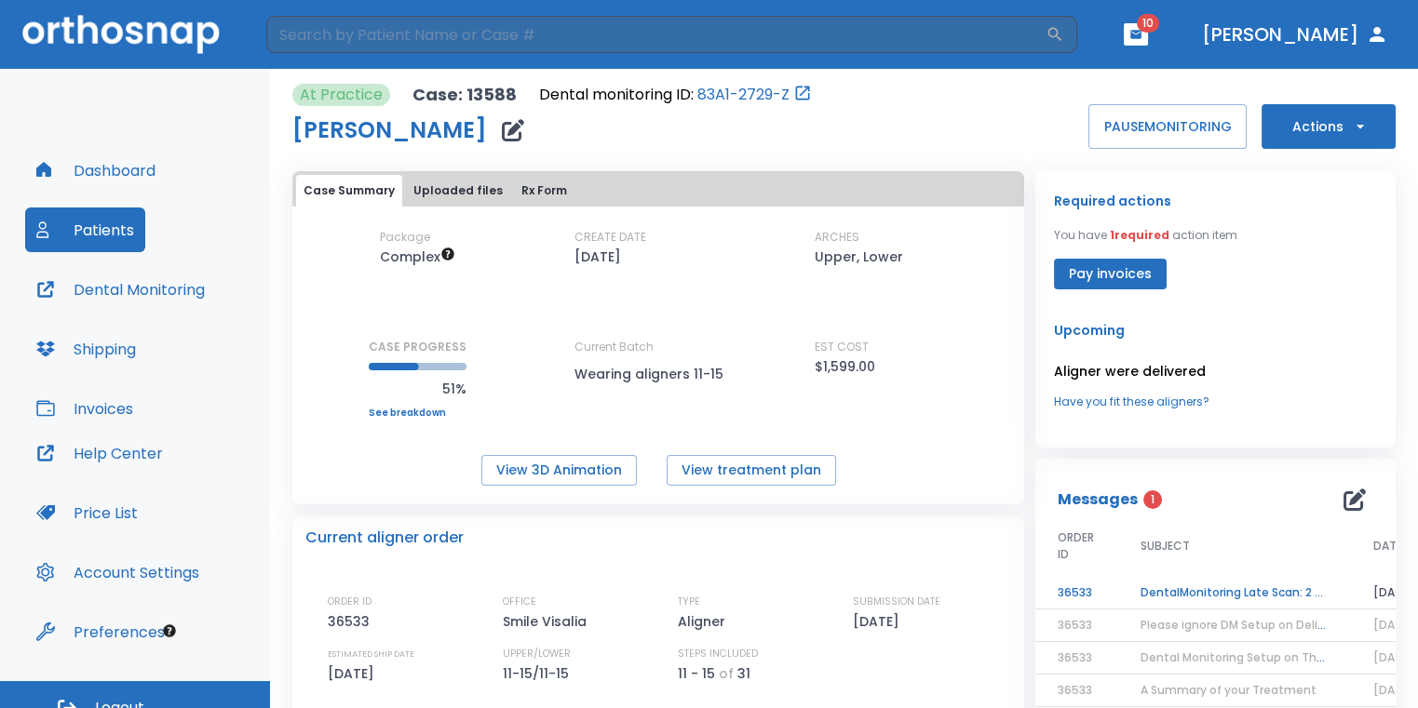
click at [1105, 588] on td "36533" at bounding box center [1076, 593] width 83 height 33
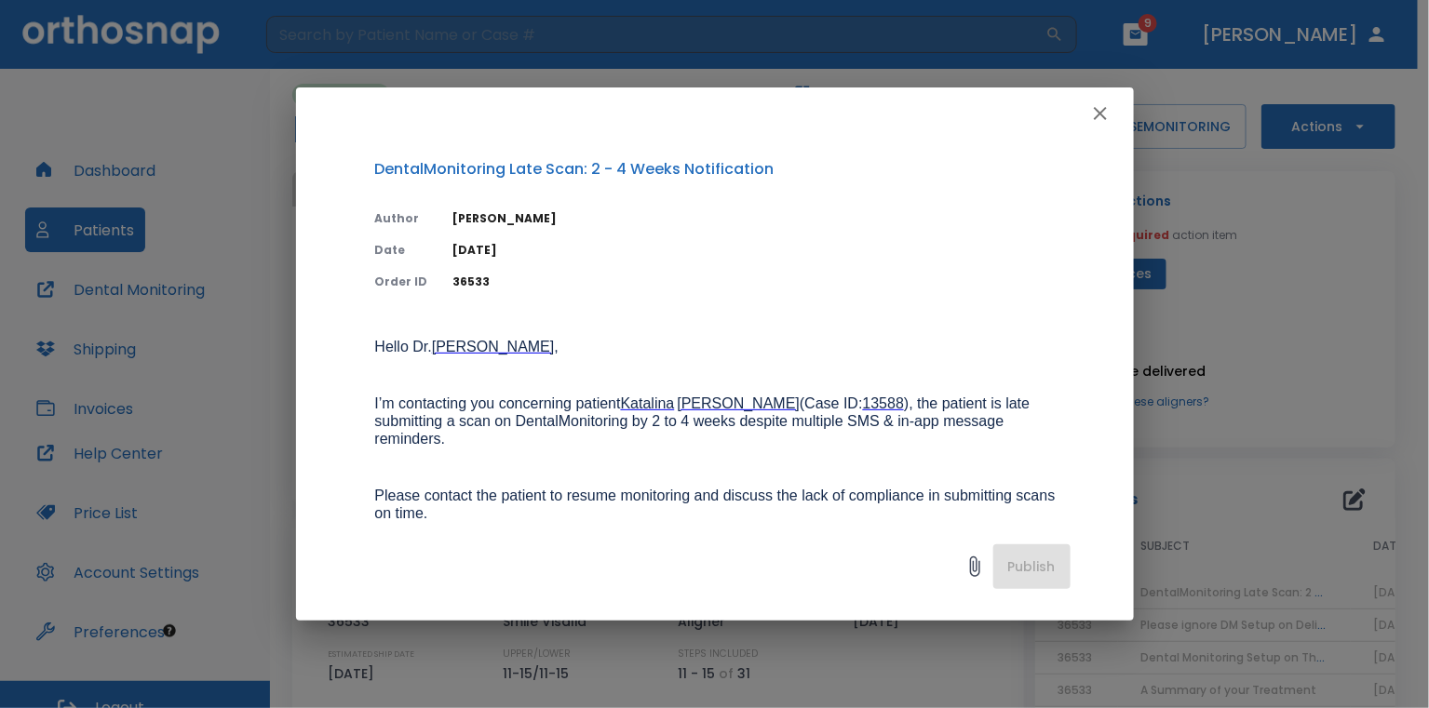
click at [1114, 114] on button "button" at bounding box center [1100, 113] width 37 height 37
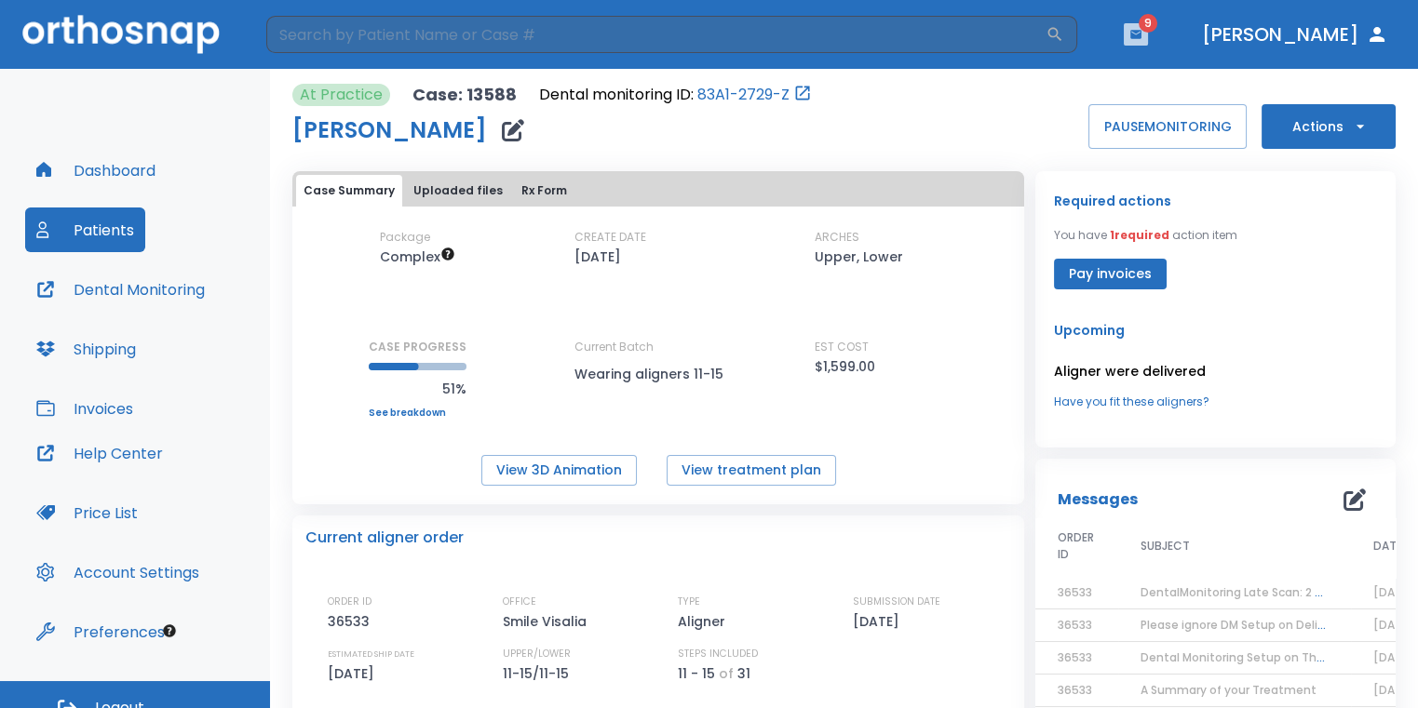
click at [1141, 34] on icon "button" at bounding box center [1135, 34] width 11 height 8
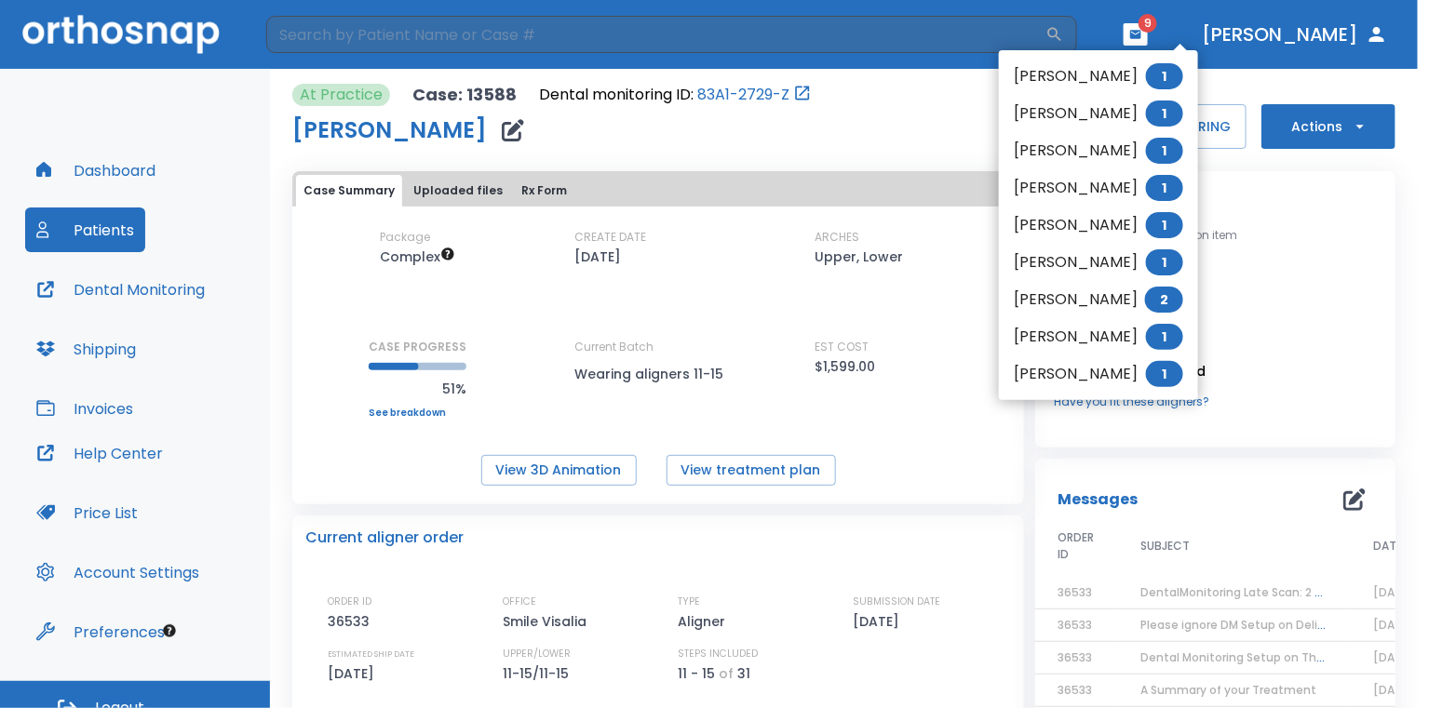
click at [1155, 71] on span "1" at bounding box center [1164, 76] width 37 height 26
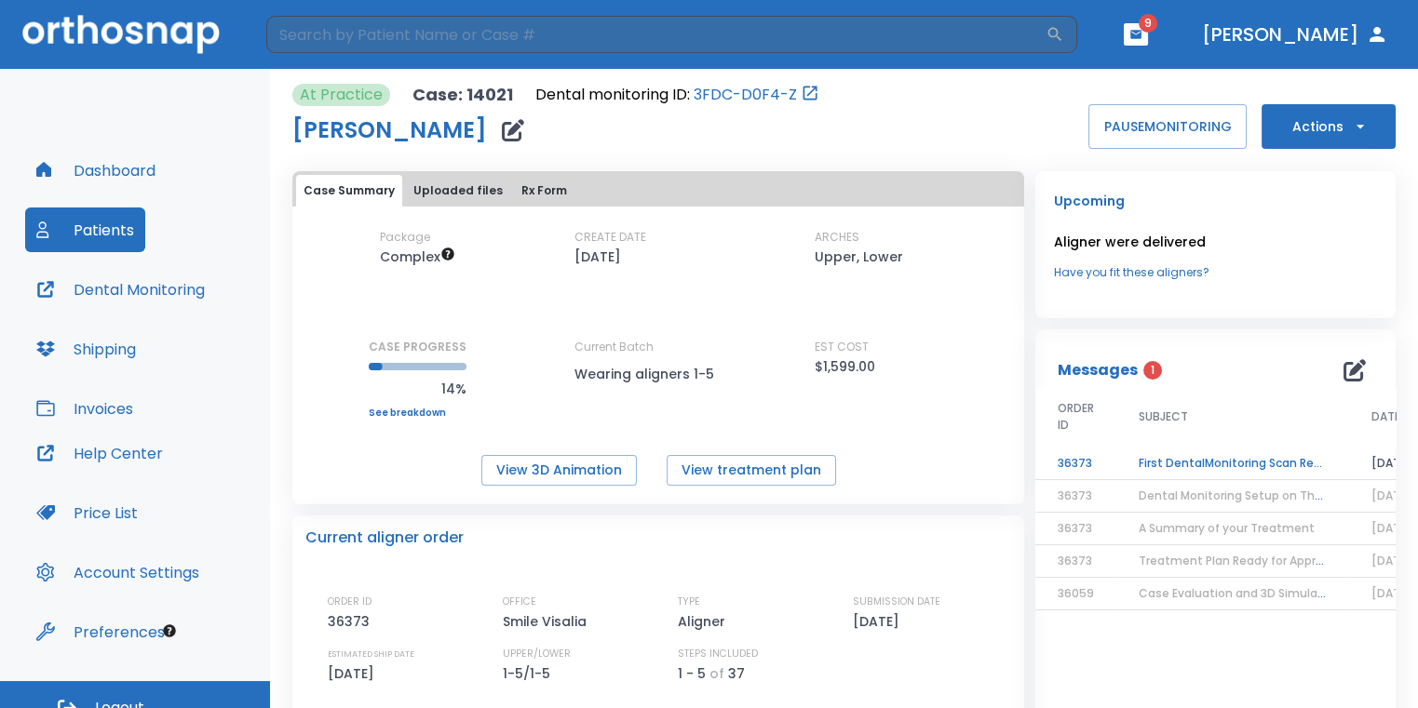
click at [1218, 464] on td "First DentalMonitoring Scan Review!" at bounding box center [1232, 464] width 233 height 33
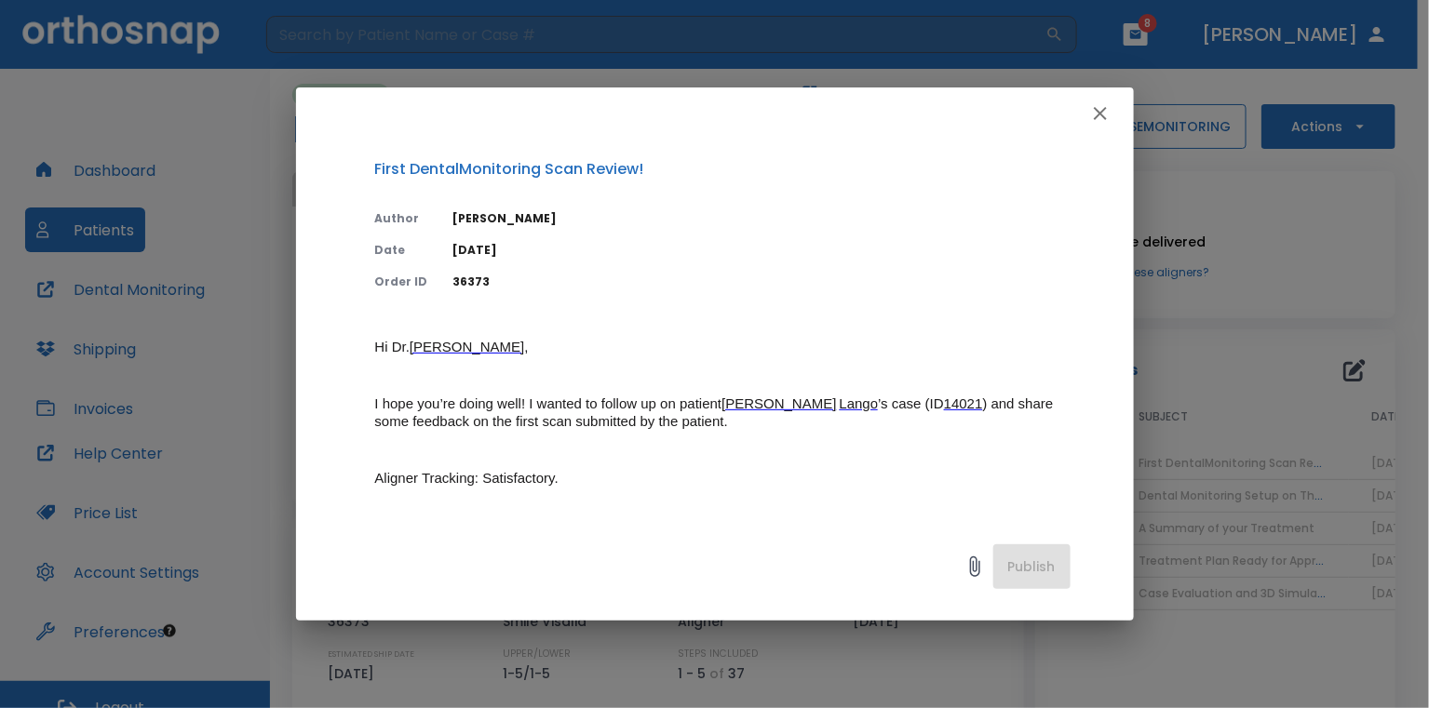
click at [1096, 119] on icon "button" at bounding box center [1100, 113] width 22 height 22
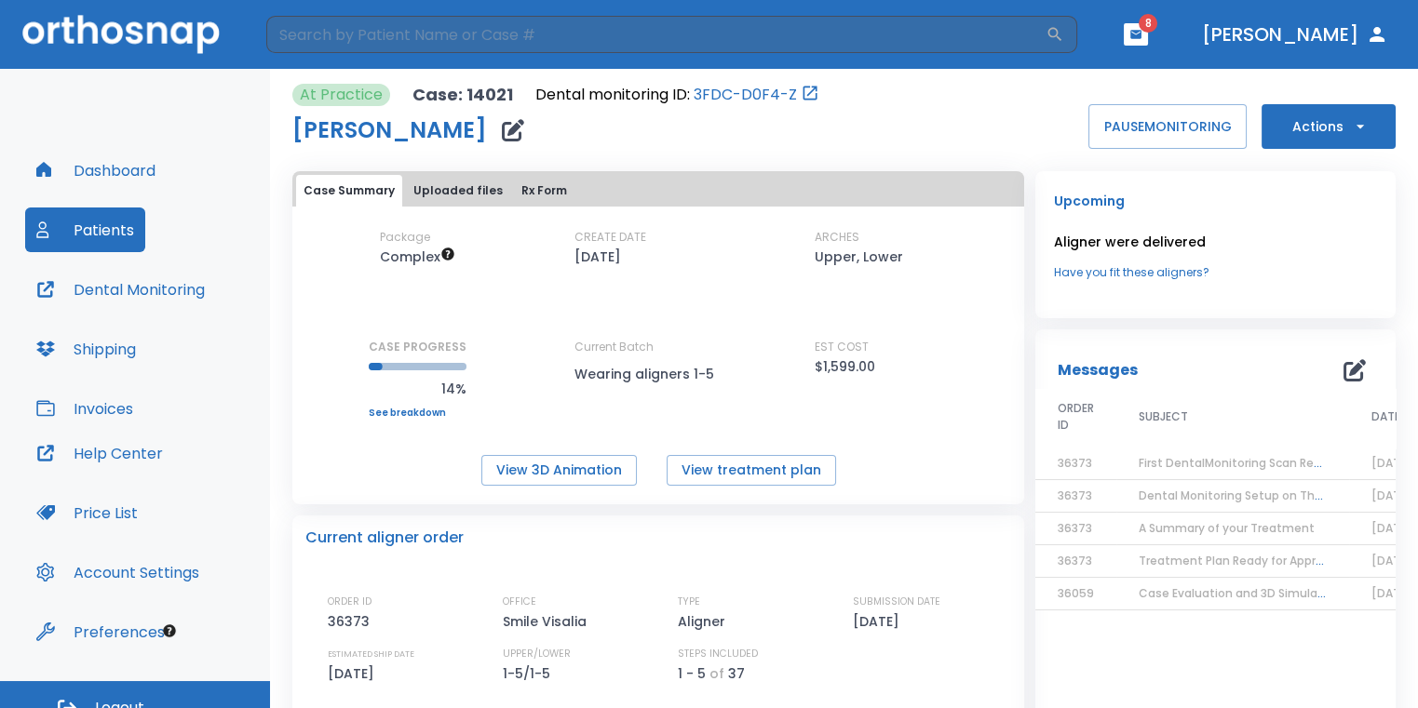
click at [1142, 34] on icon "button" at bounding box center [1135, 34] width 13 height 13
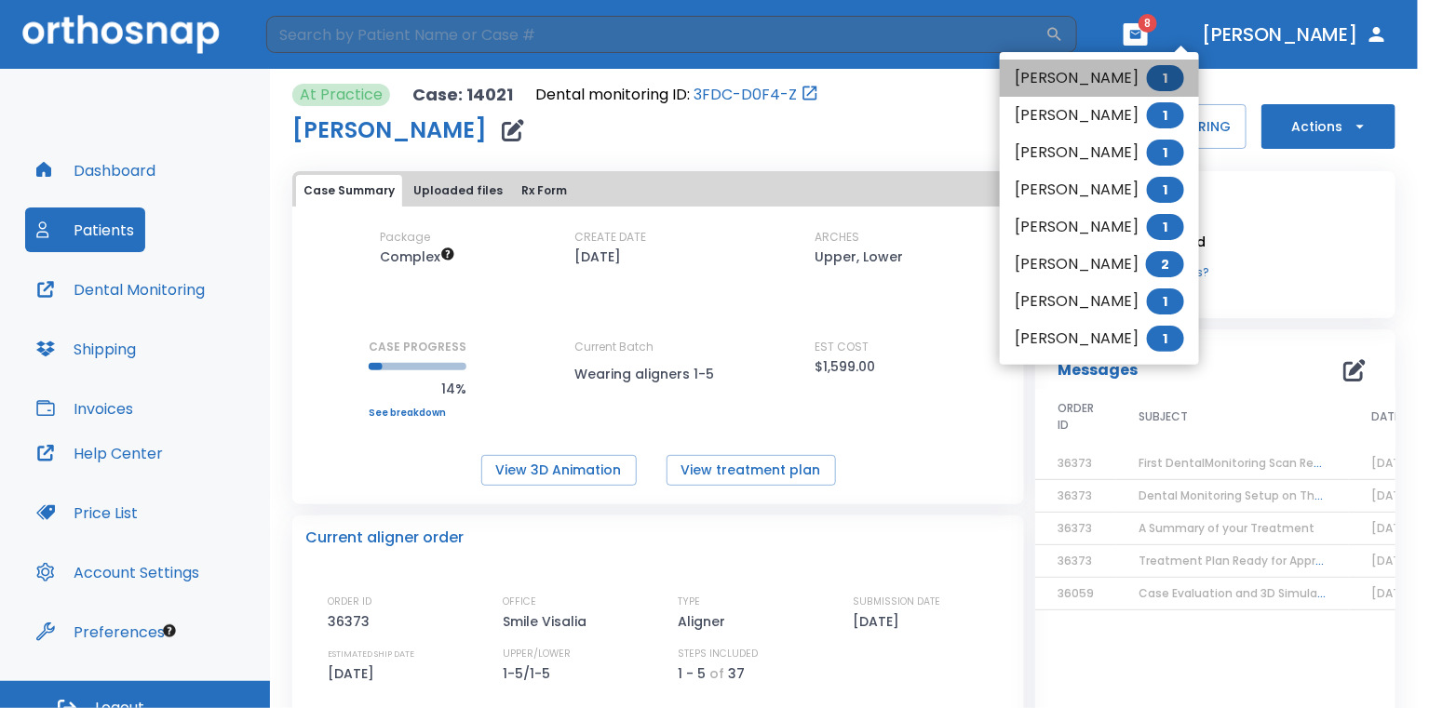
click at [1072, 72] on li "[PERSON_NAME] 1" at bounding box center [1099, 78] width 199 height 37
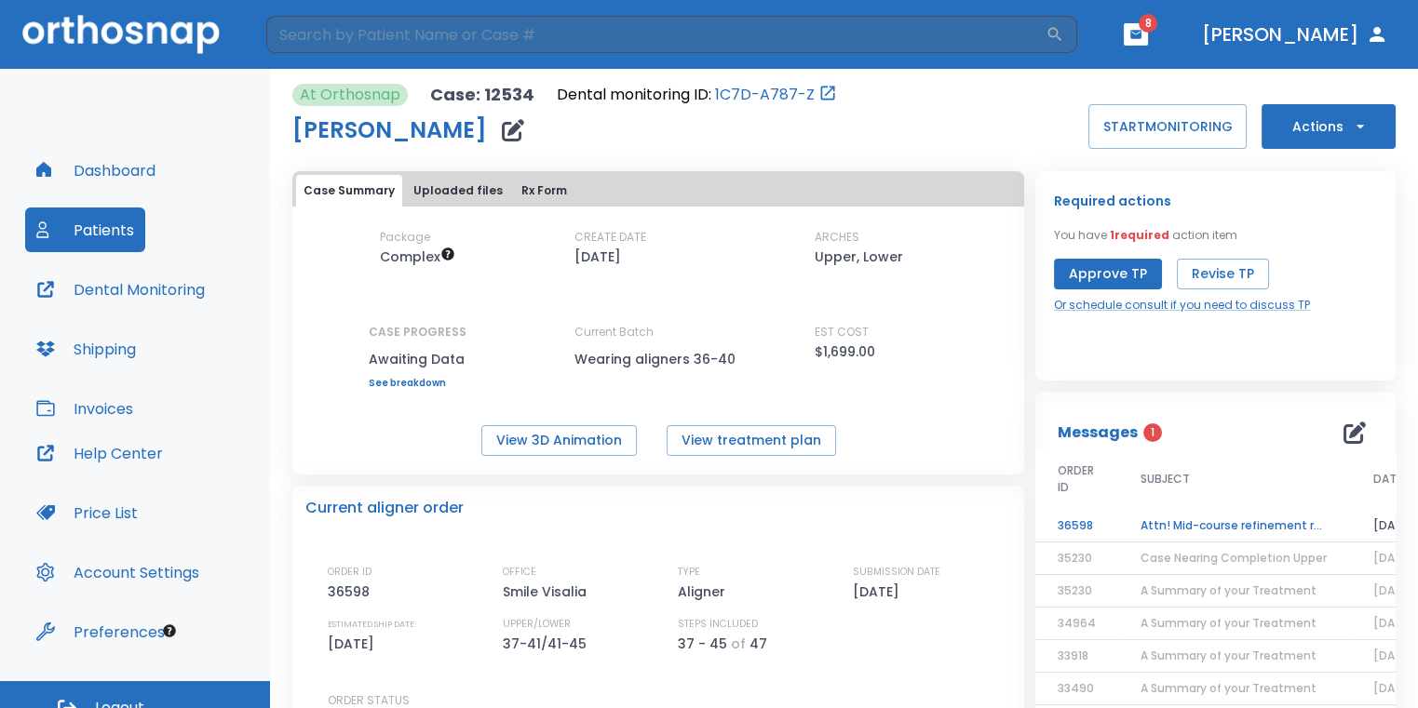
click at [1246, 534] on td "Attn! Mid-course refinement required" at bounding box center [1234, 526] width 233 height 33
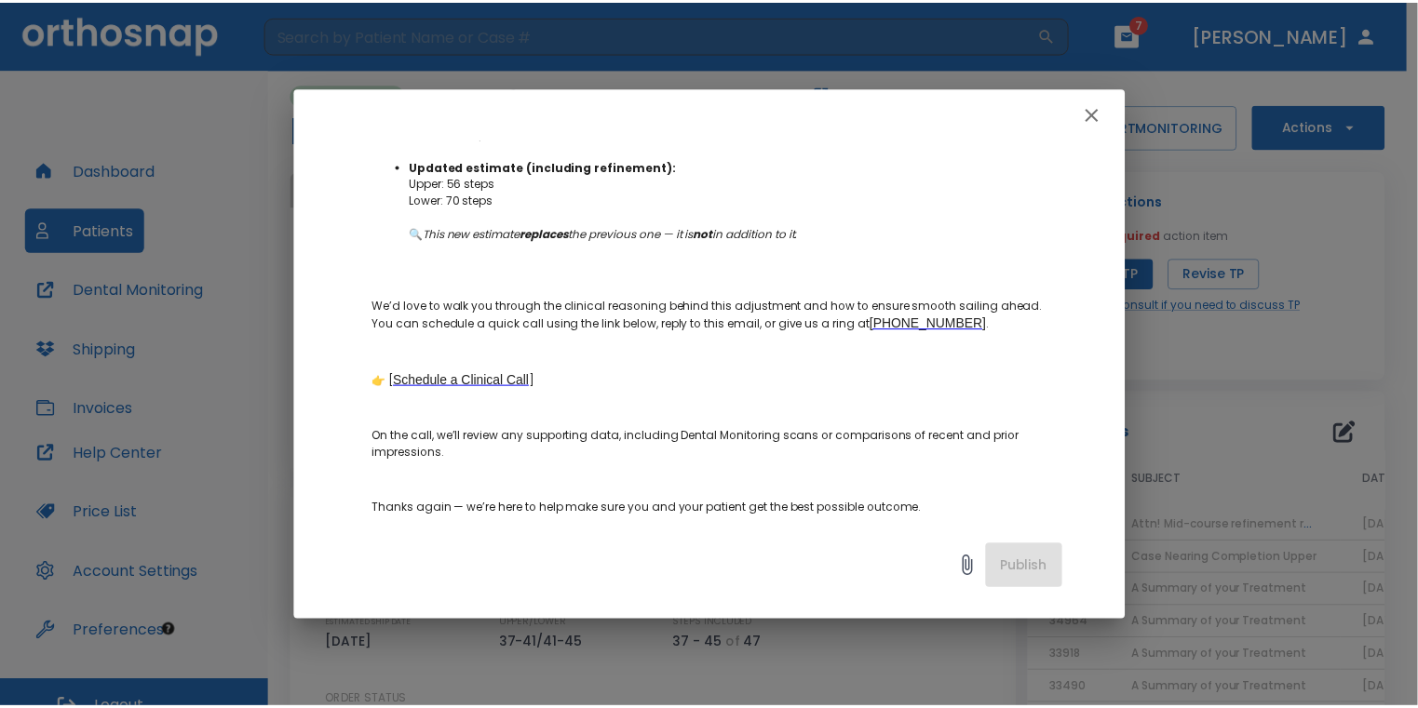
scroll to position [652, 0]
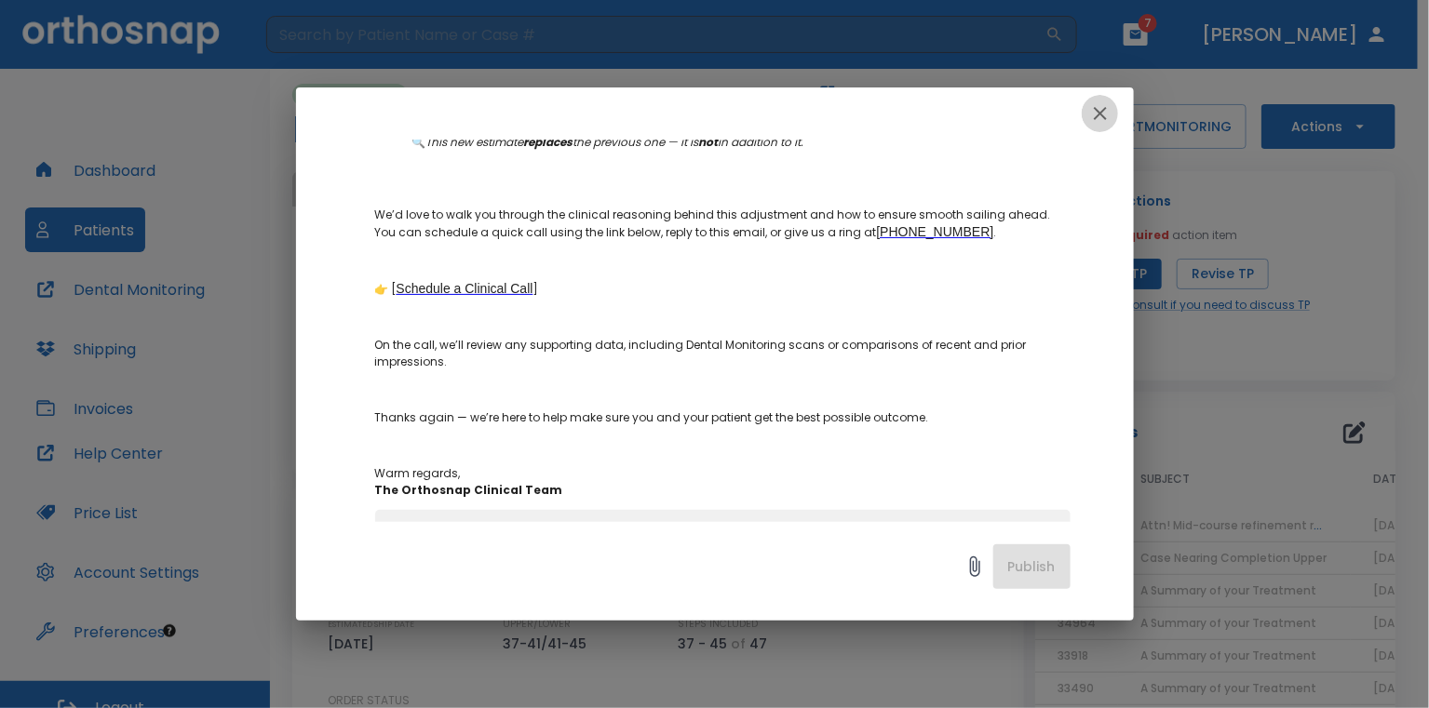
click at [1093, 120] on icon "button" at bounding box center [1100, 113] width 22 height 22
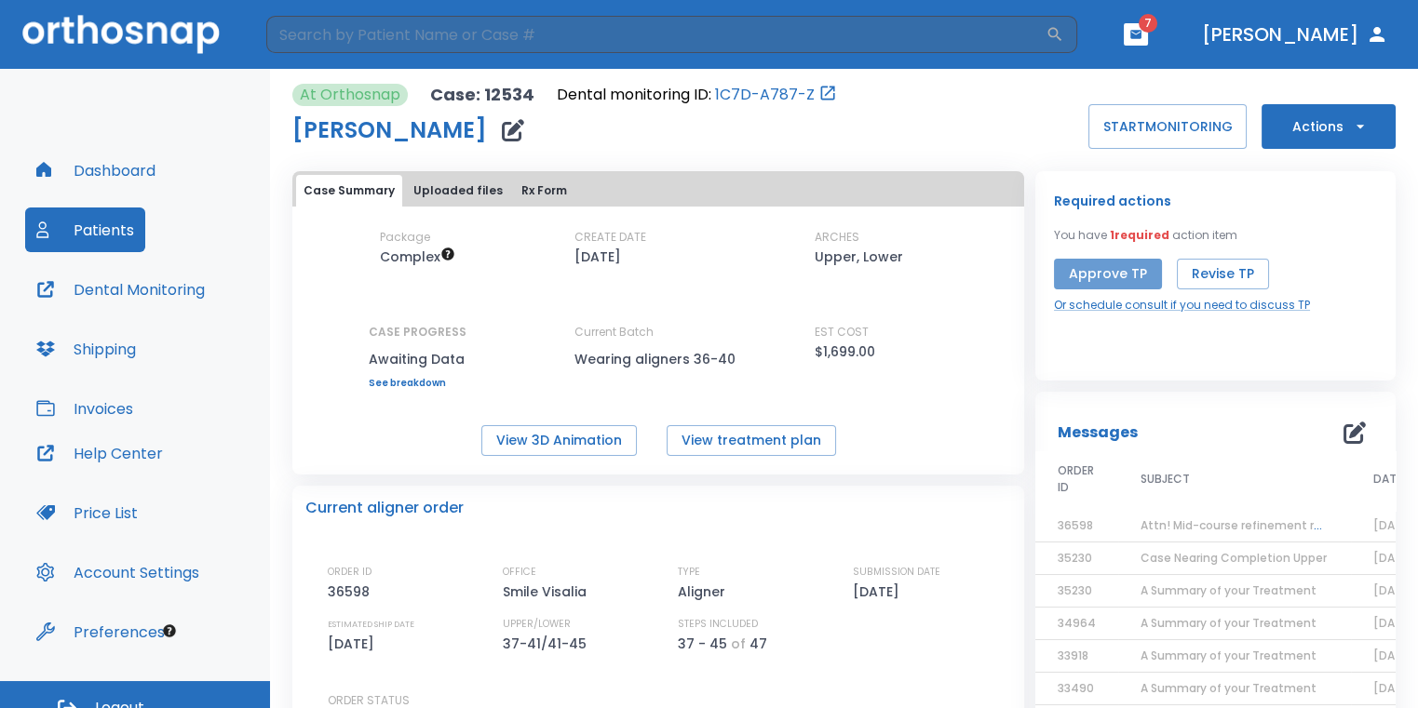
click at [1122, 271] on button "Approve TP" at bounding box center [1108, 274] width 108 height 31
